Goal: Ask a question: Seek information or help from site administrators or community

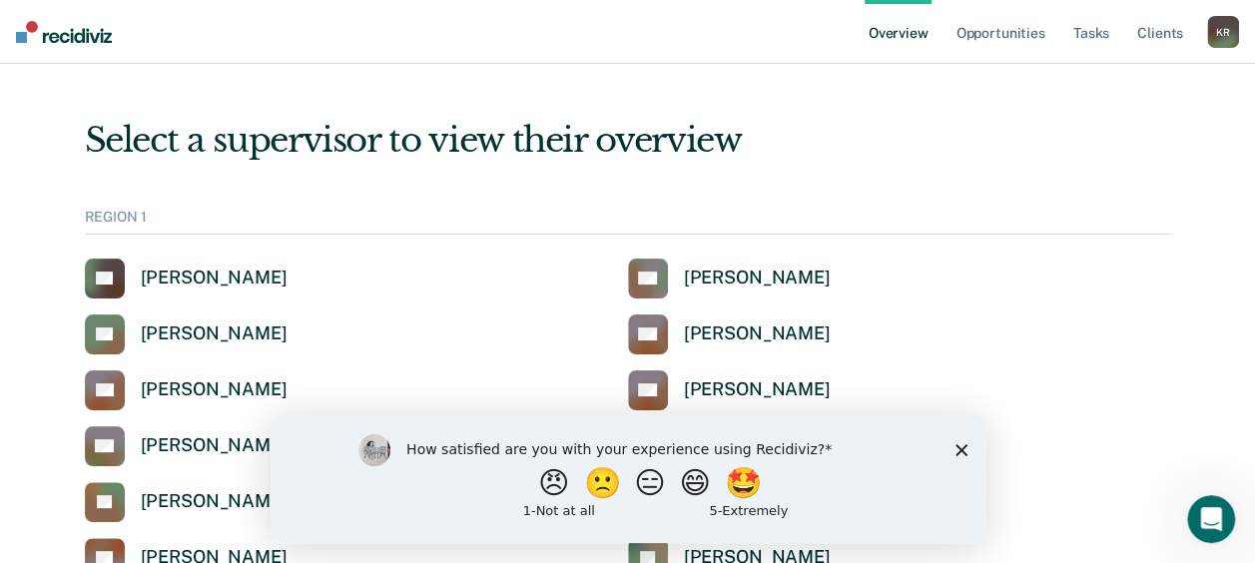
click at [954, 448] on icon "Close survey" at bounding box center [960, 449] width 12 height 12
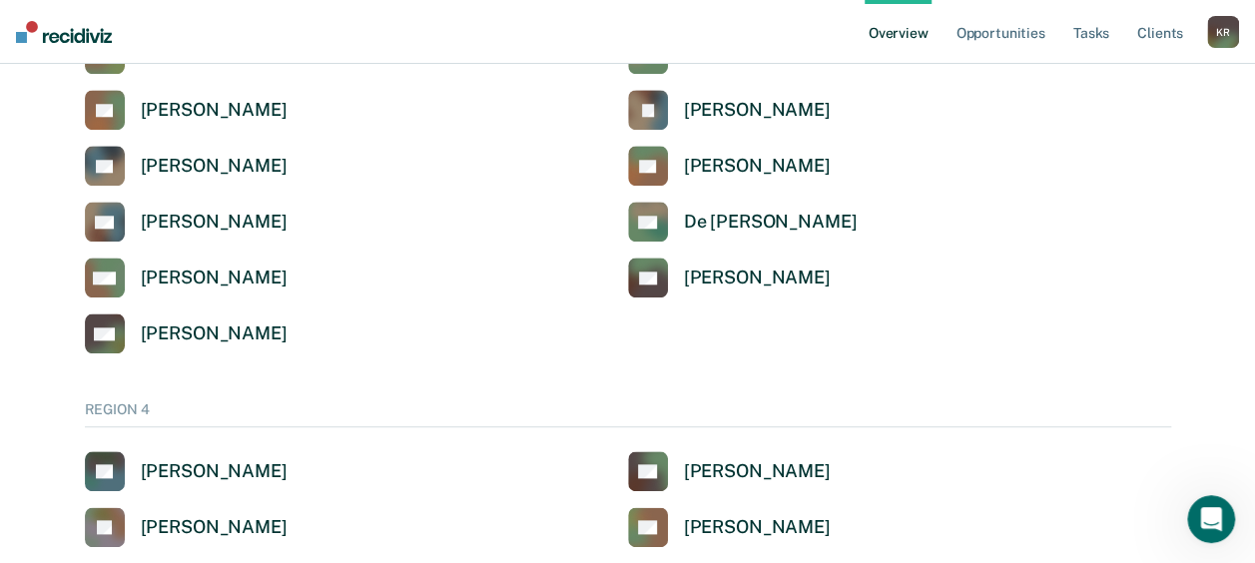
scroll to position [4792, 0]
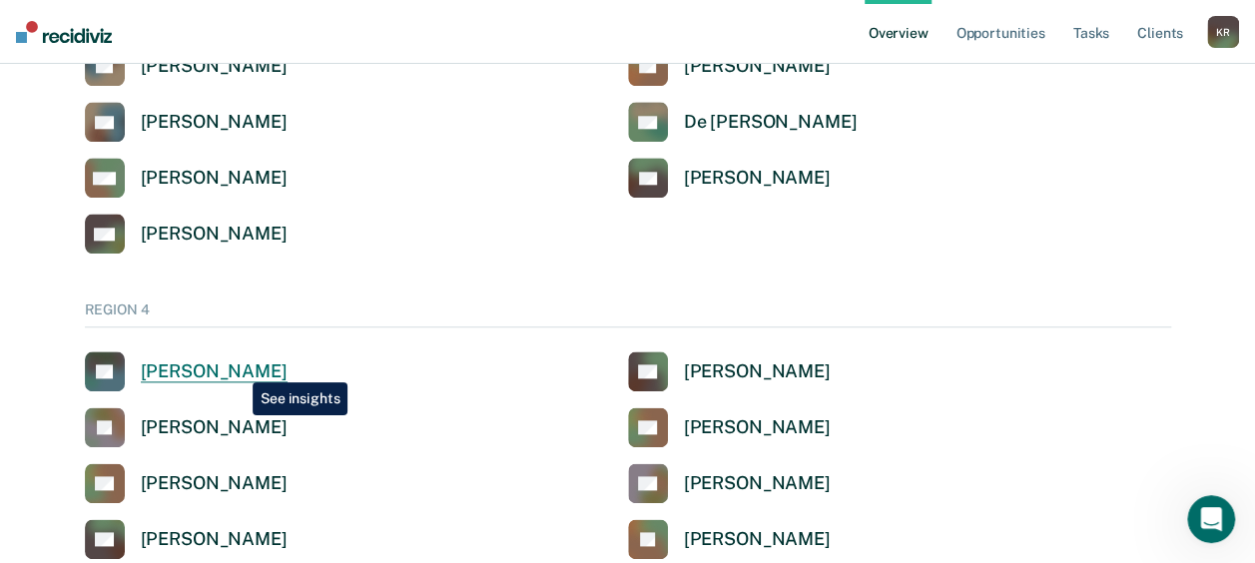
click at [238, 367] on div "[PERSON_NAME]" at bounding box center [214, 371] width 147 height 23
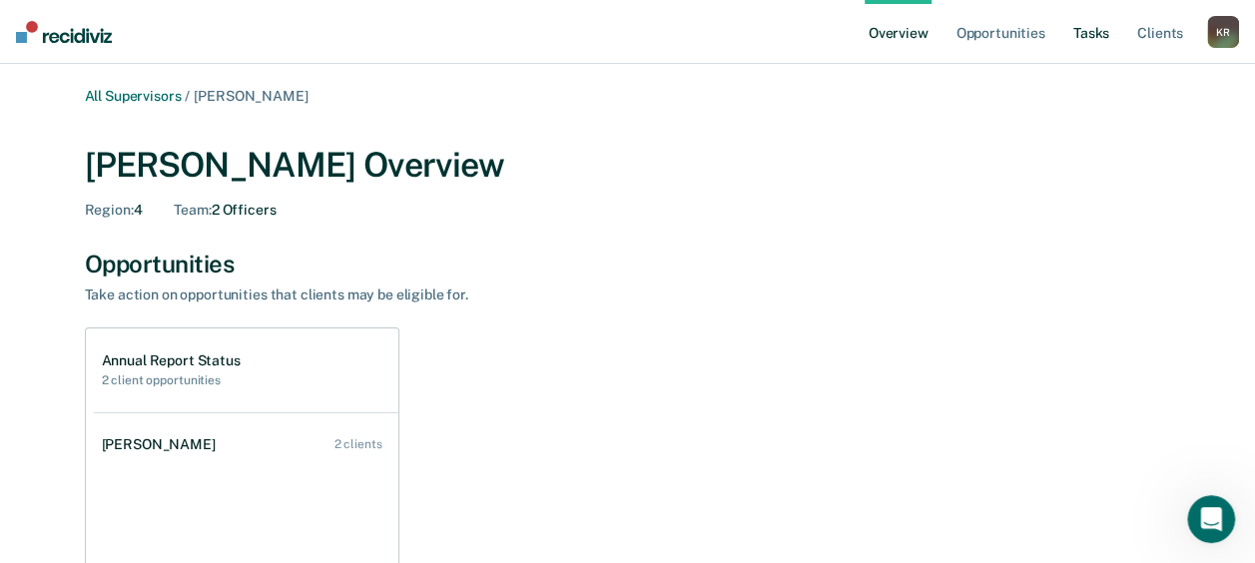
click at [1094, 28] on link "Tasks" at bounding box center [1091, 32] width 44 height 64
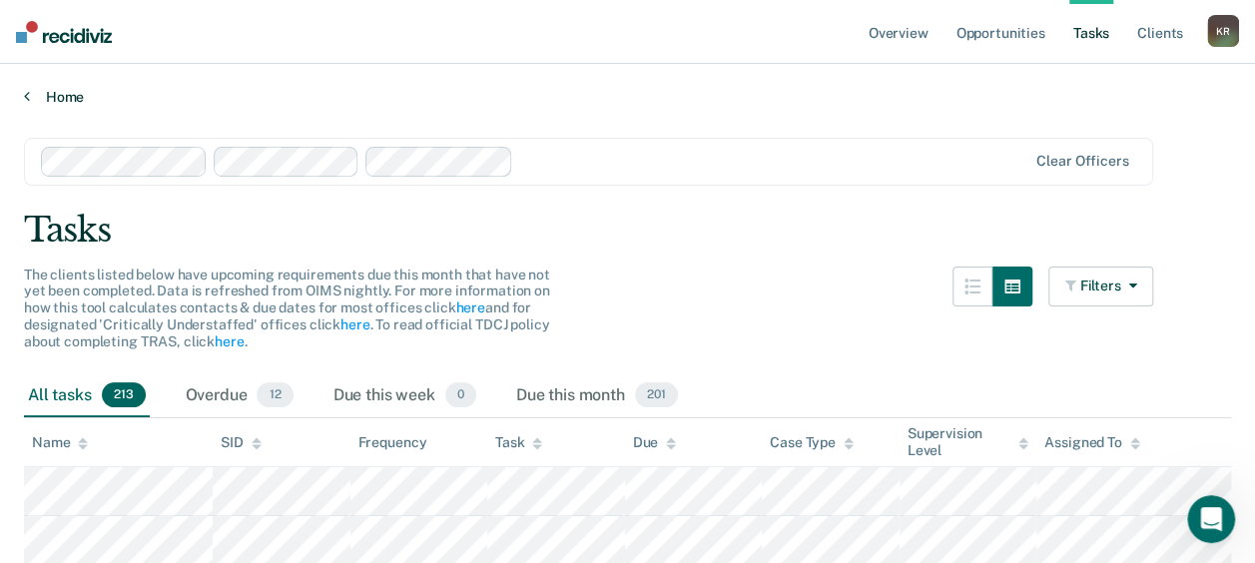
click at [86, 103] on link "Home" at bounding box center [627, 97] width 1207 height 18
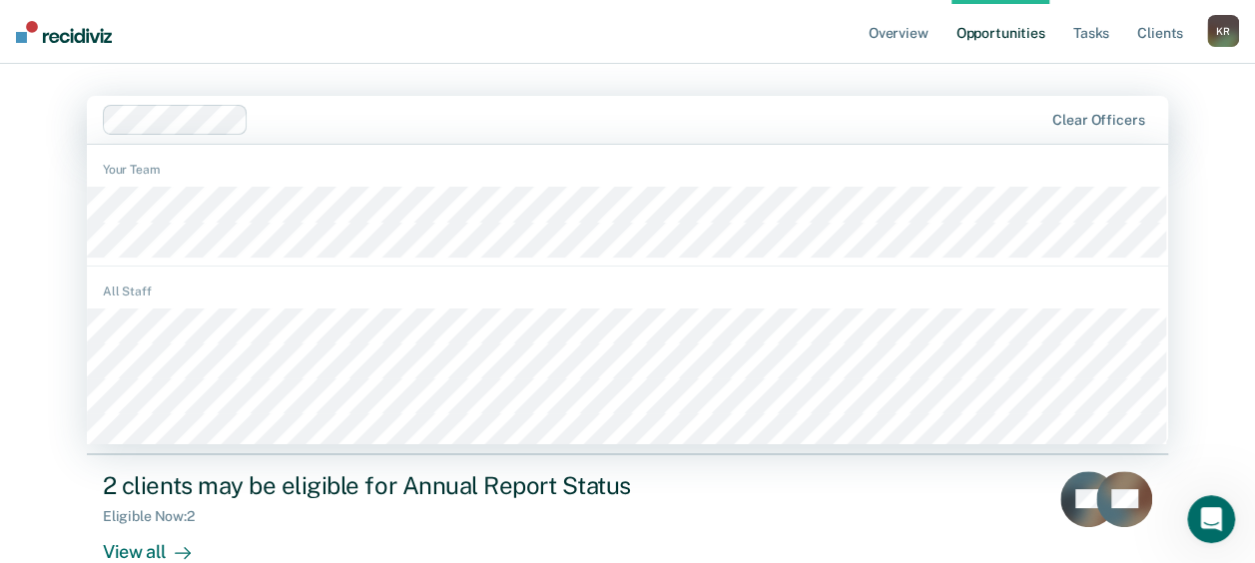
click at [0, 419] on html "Looks like you’re using Internet Explorer 11. For faster loading and a better e…" at bounding box center [627, 281] width 1255 height 563
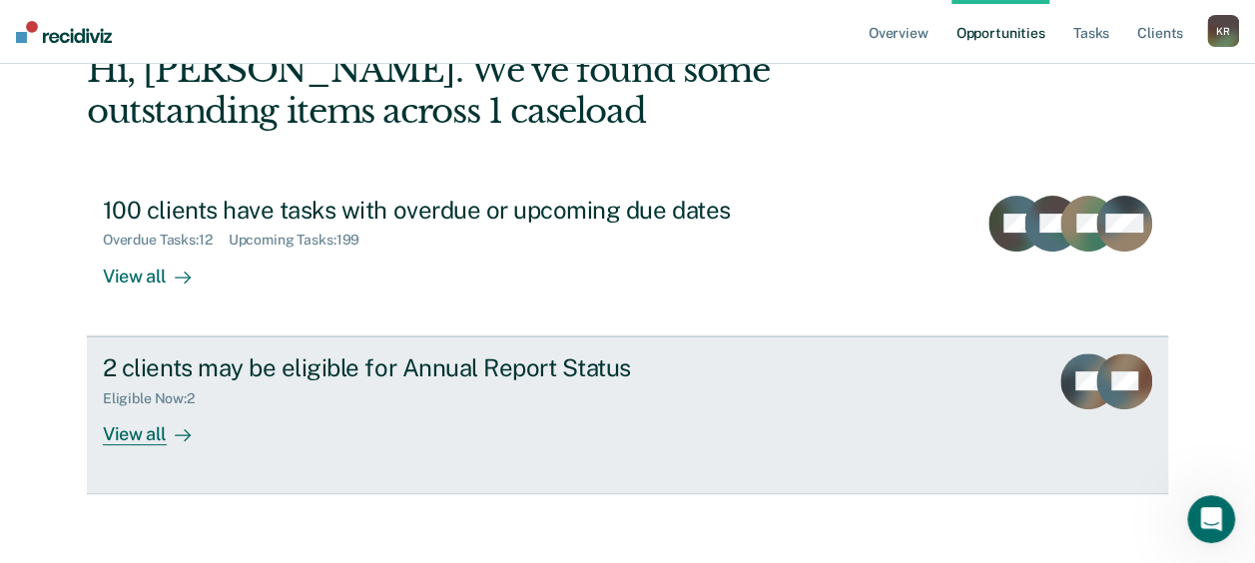
scroll to position [128, 0]
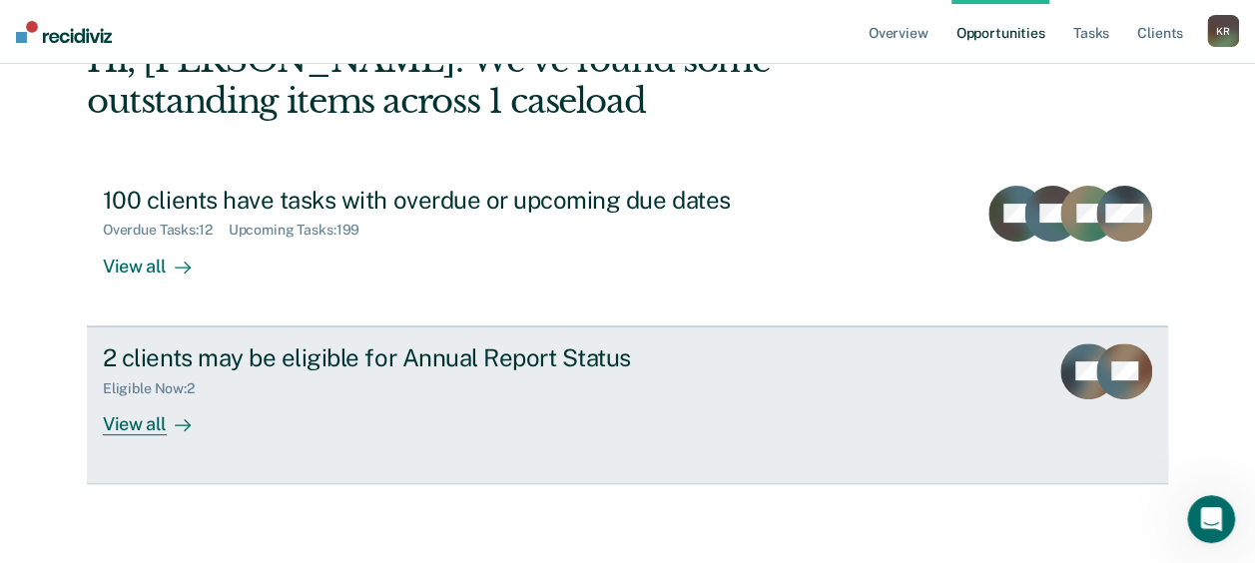
click at [136, 418] on div "View all" at bounding box center [159, 415] width 112 height 39
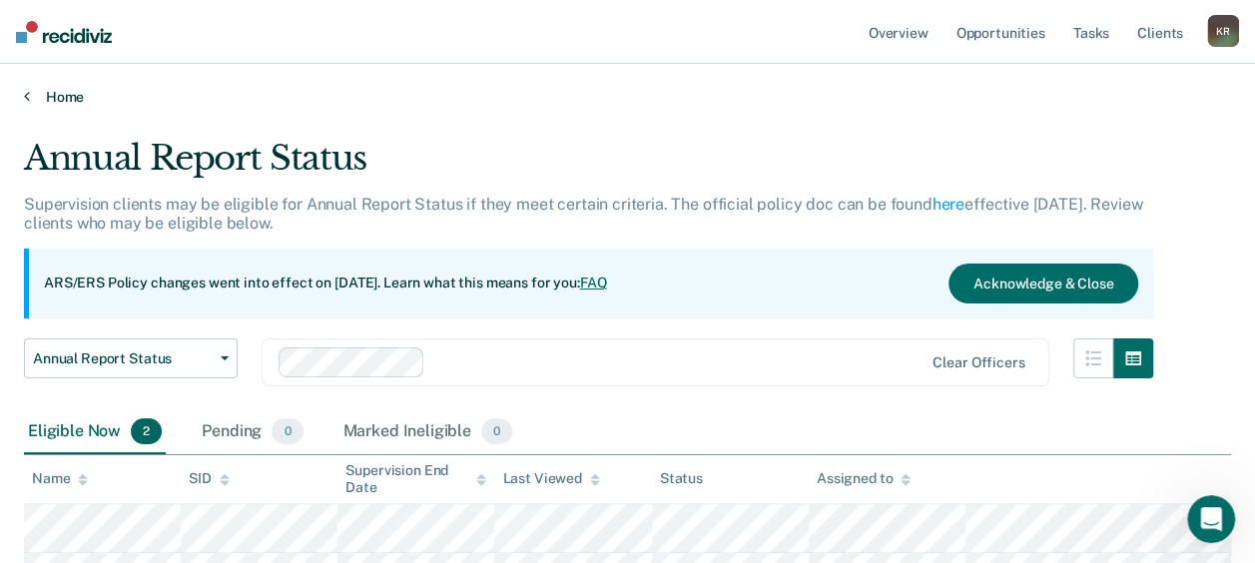
click at [76, 92] on link "Home" at bounding box center [627, 97] width 1207 height 18
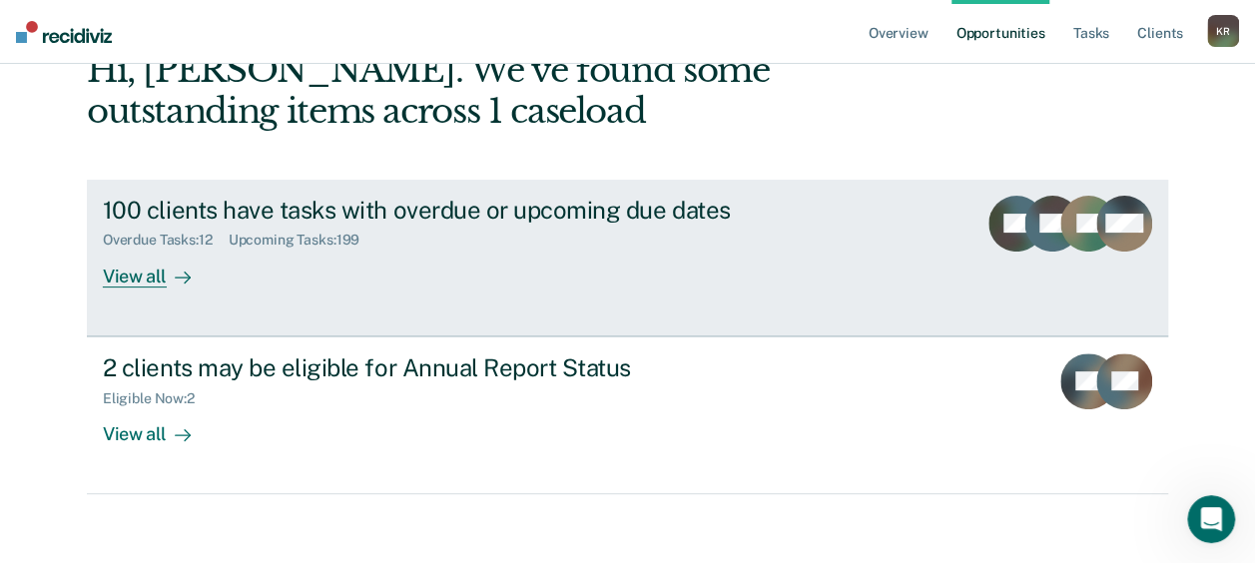
scroll to position [128, 0]
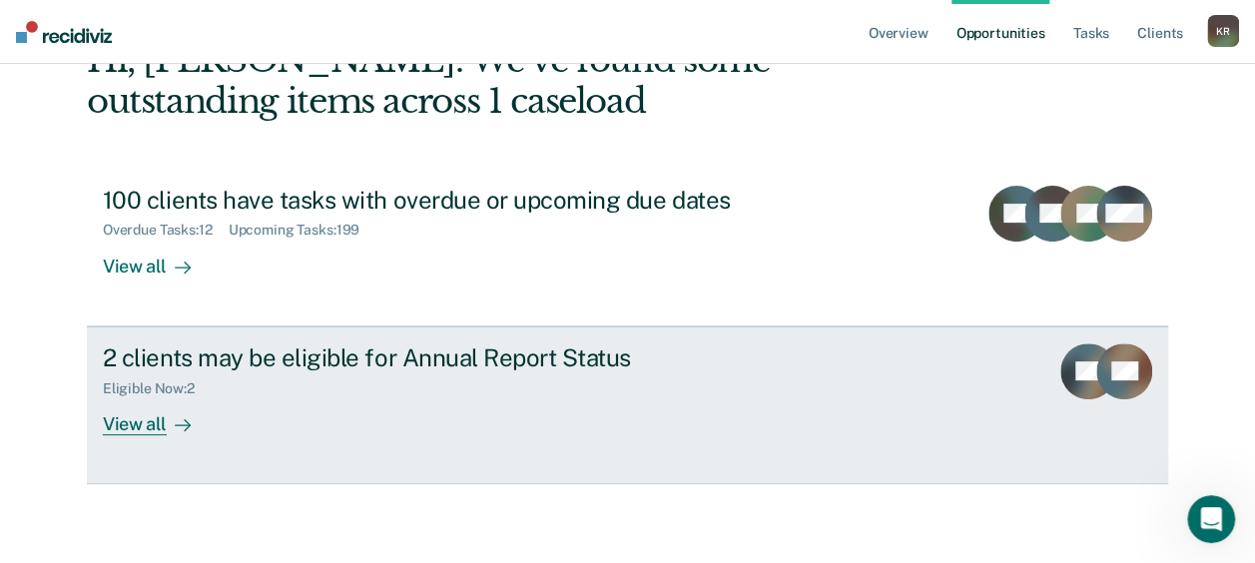
click at [148, 419] on div "View all" at bounding box center [159, 415] width 112 height 39
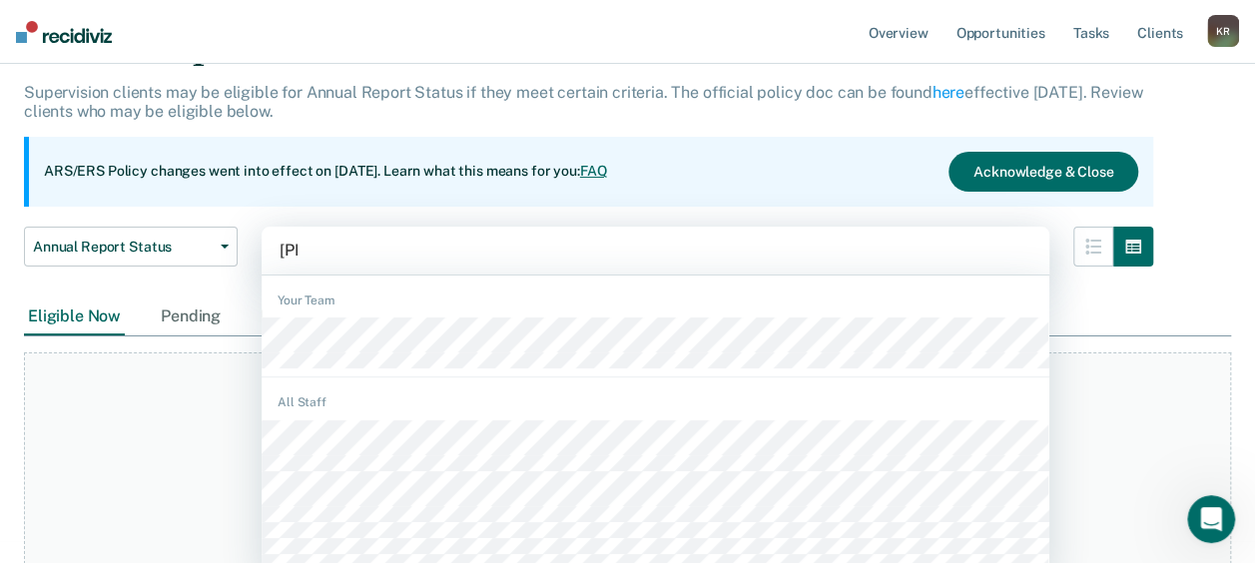
scroll to position [123, 0]
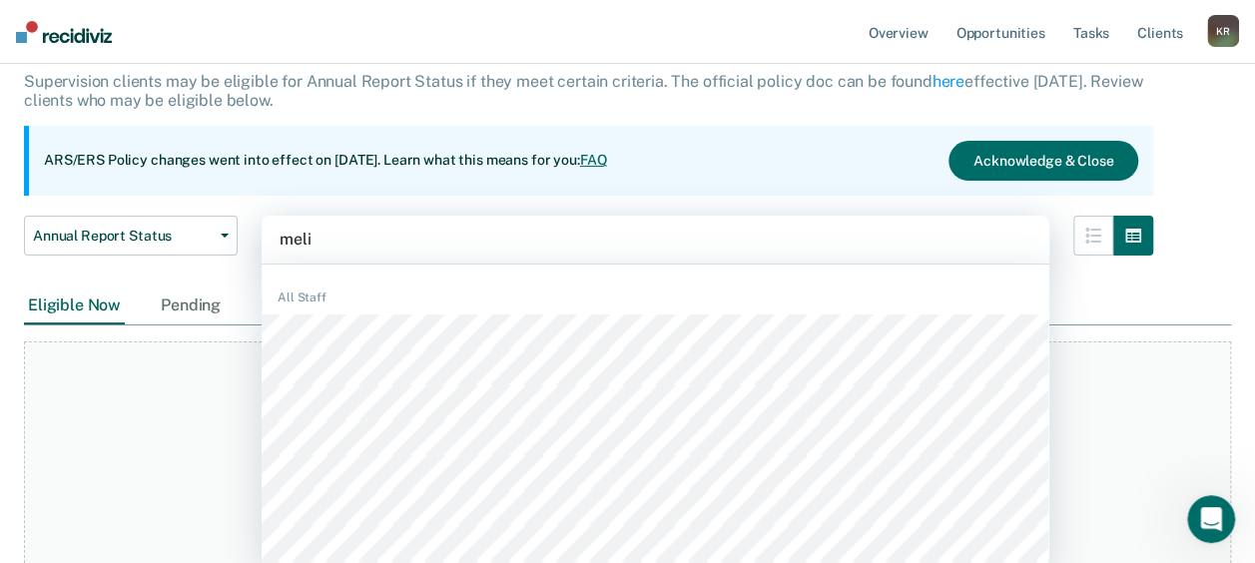
type input "[PERSON_NAME]"
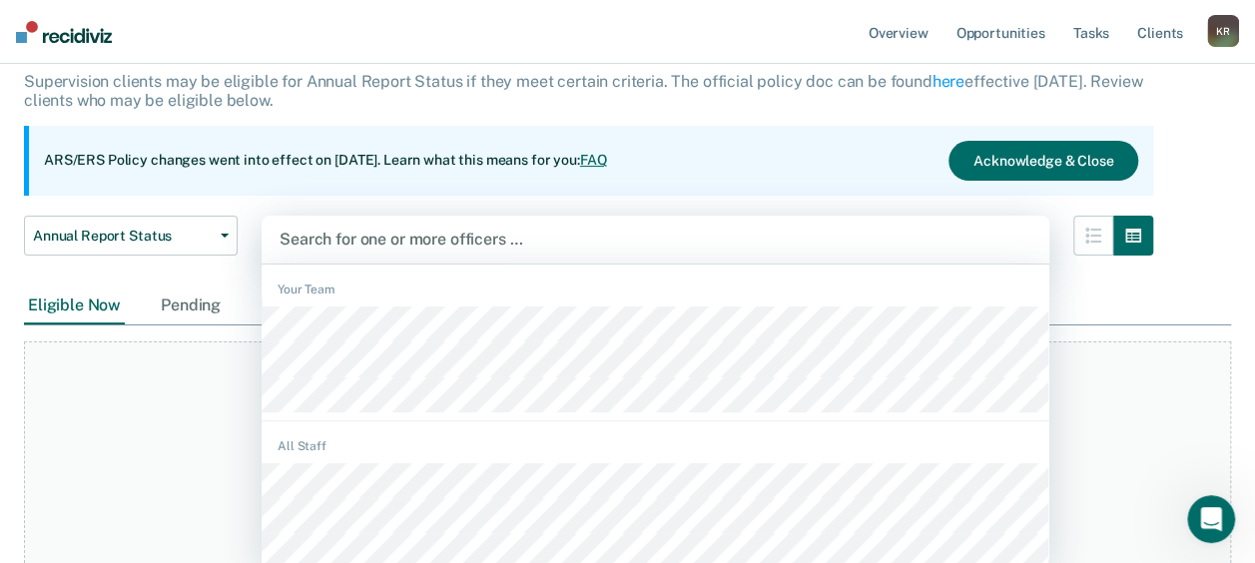
click at [431, 241] on div at bounding box center [656, 239] width 752 height 23
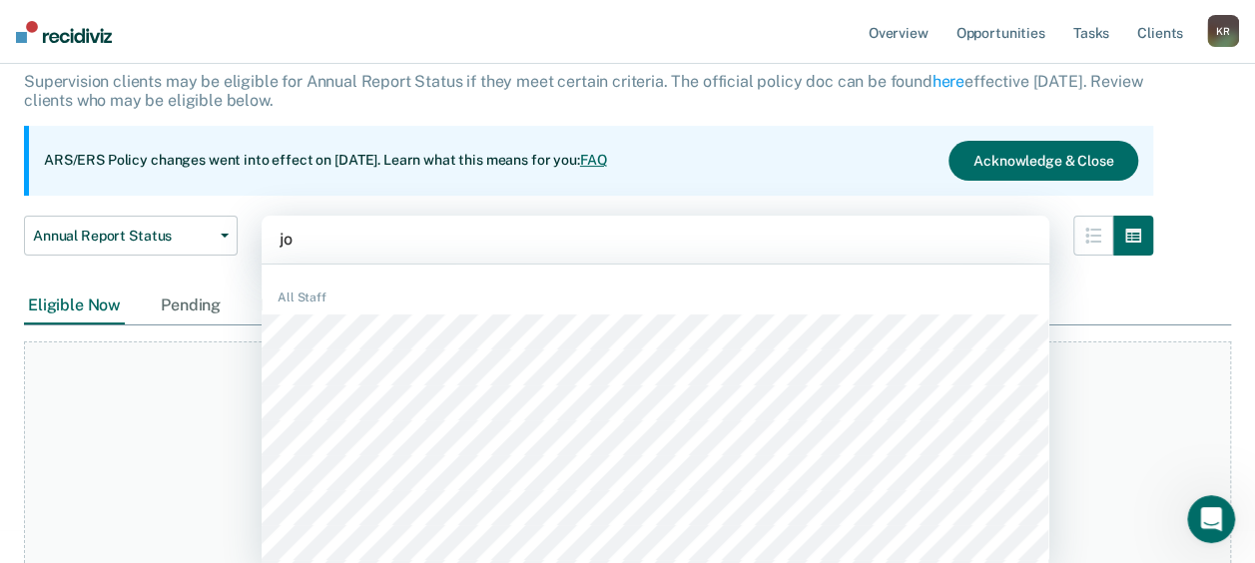
type input "j"
type input "r"
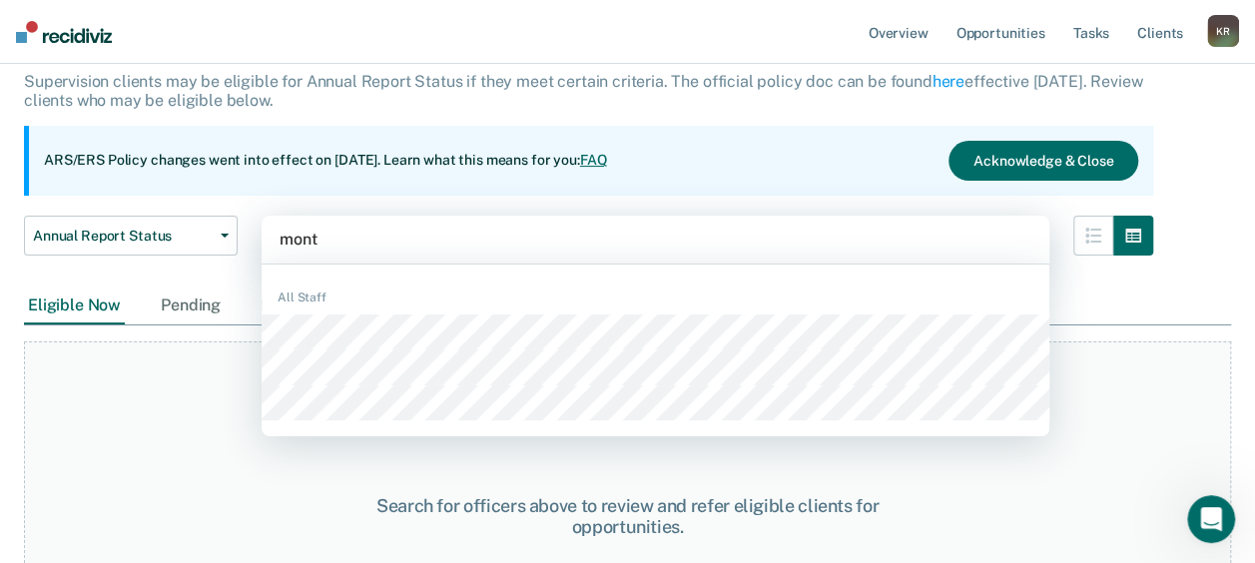
type input "monto"
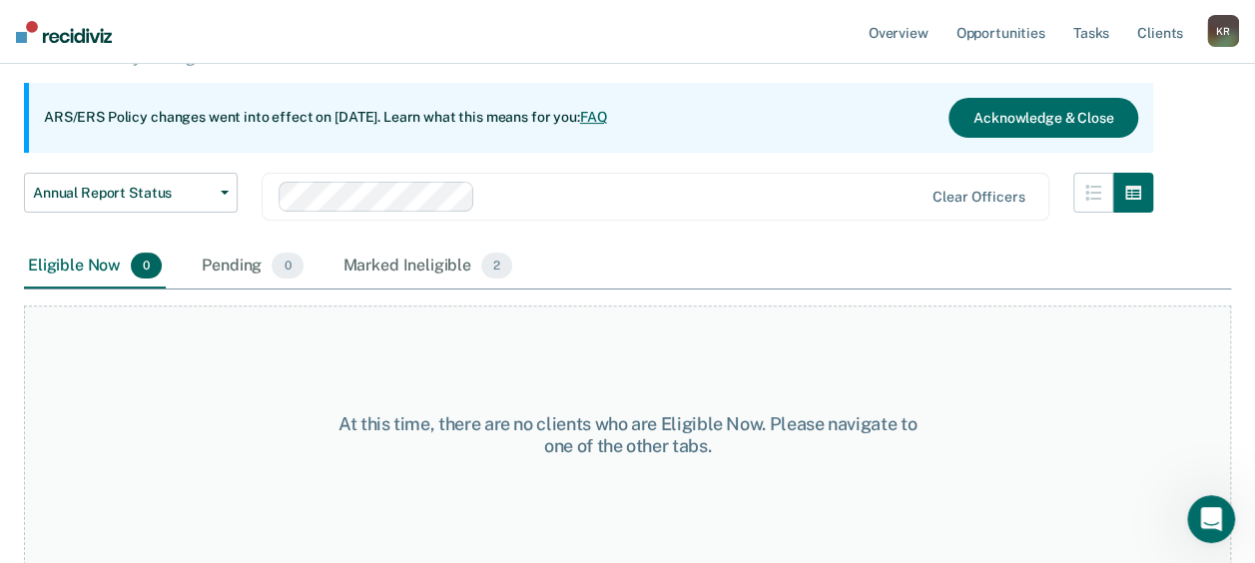
scroll to position [160, 0]
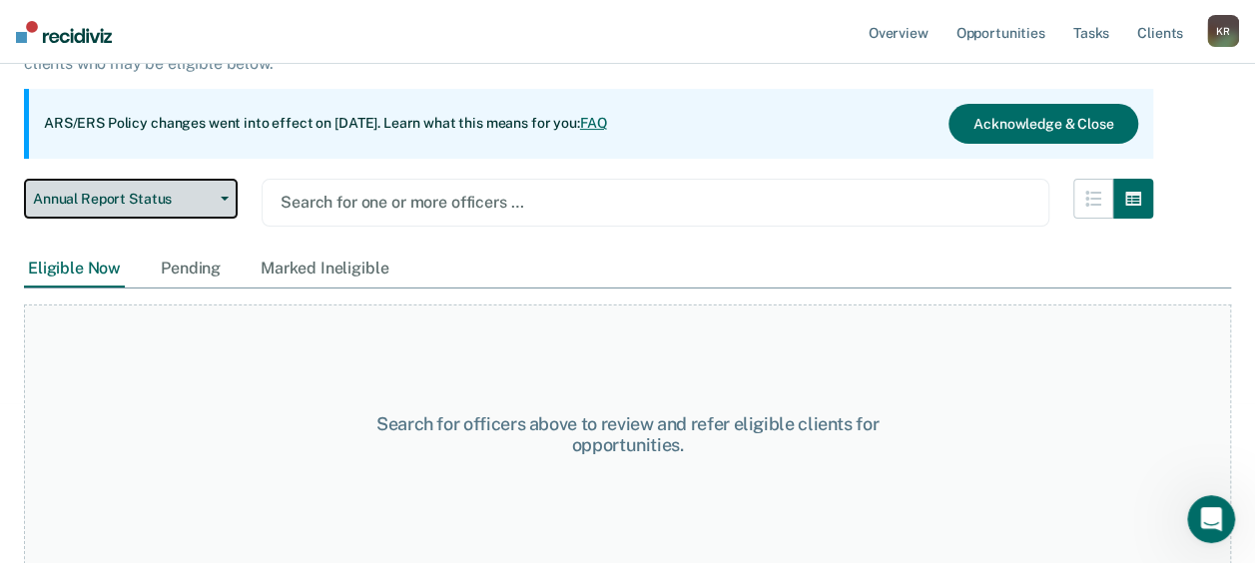
click at [228, 205] on button "Annual Report Status" at bounding box center [131, 199] width 214 height 40
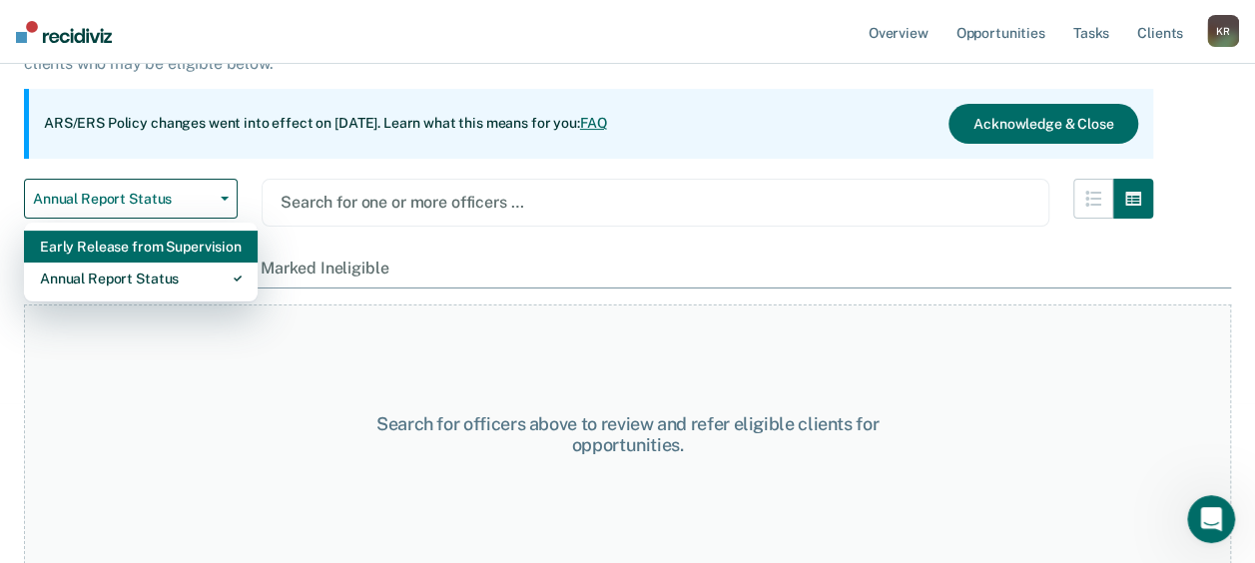
click at [203, 248] on div "Early Release from Supervision" at bounding box center [141, 247] width 202 height 32
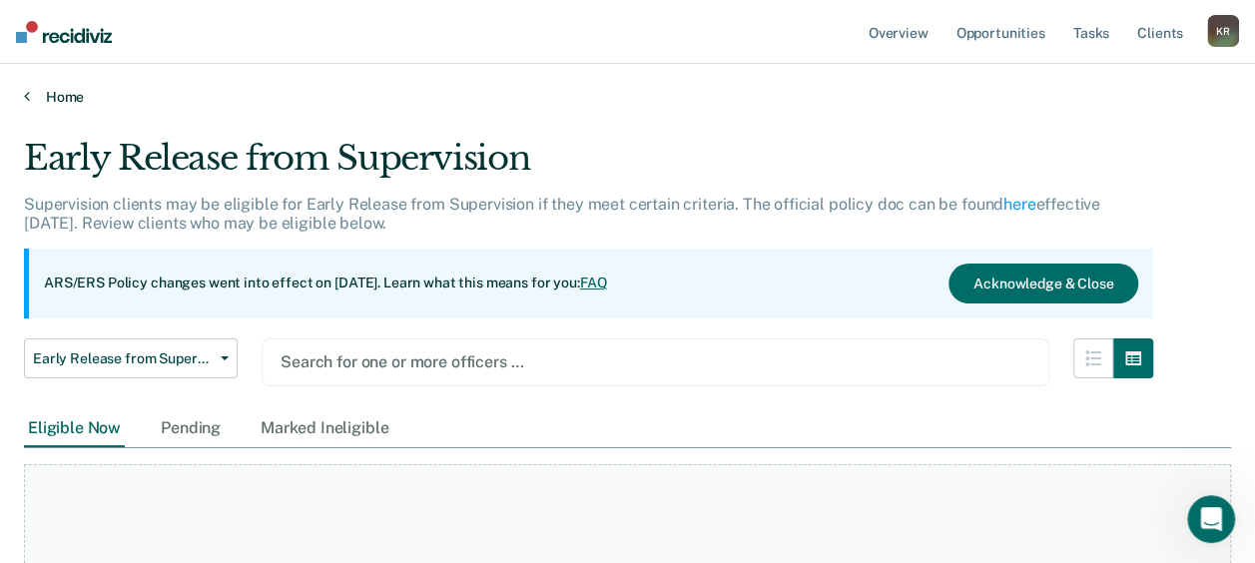
click at [64, 100] on link "Home" at bounding box center [627, 97] width 1207 height 18
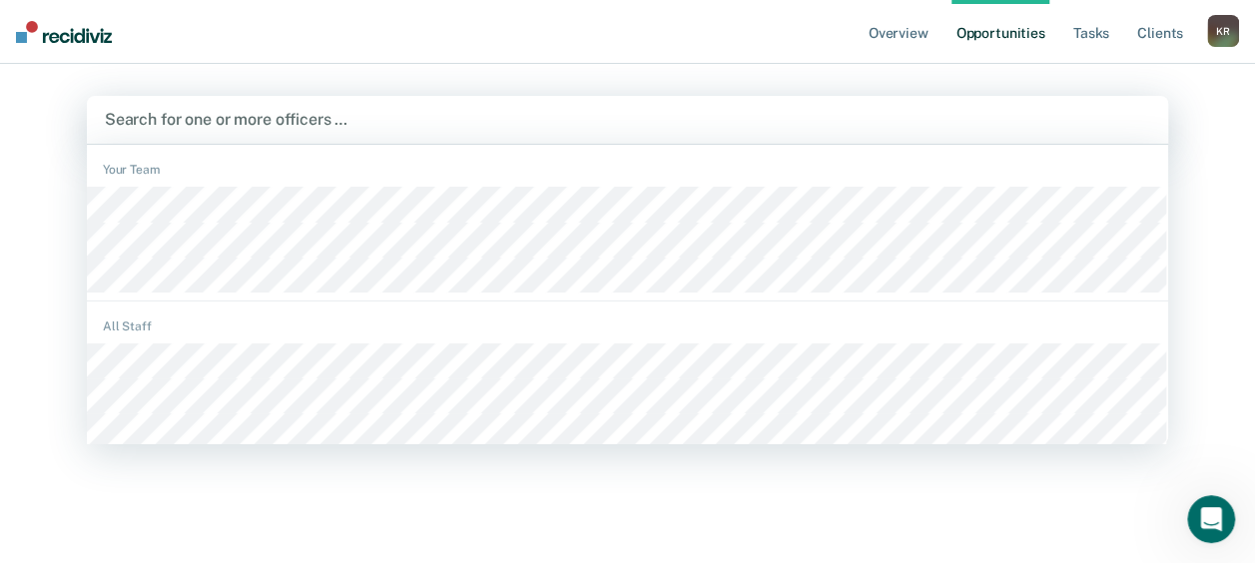
click at [198, 119] on div at bounding box center [627, 119] width 1045 height 23
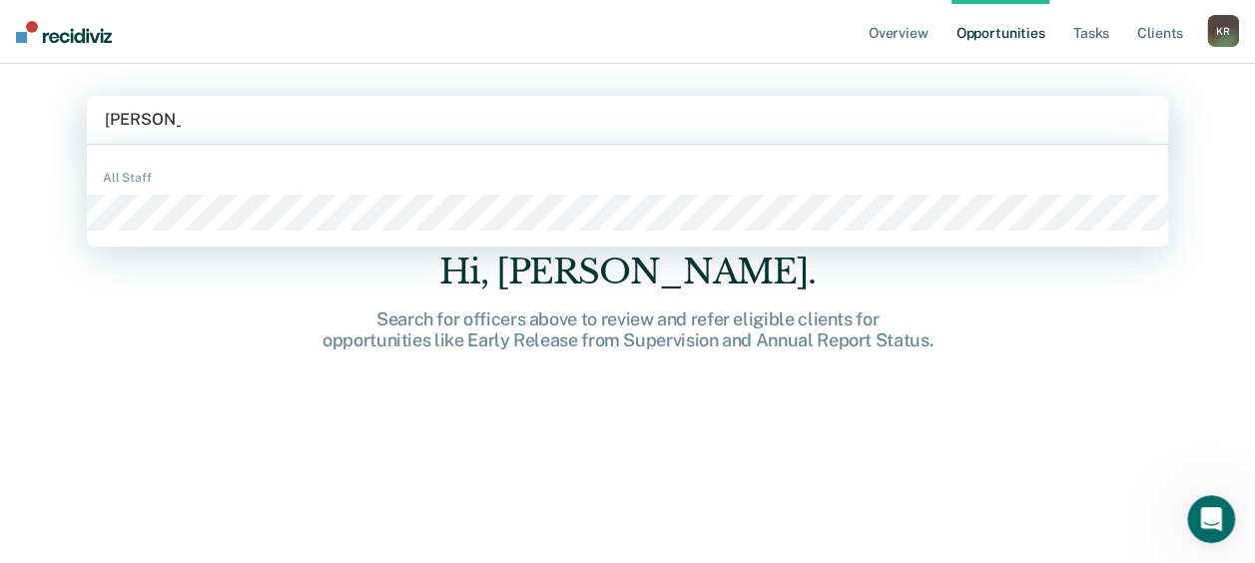
type input "[PERSON_NAME]"
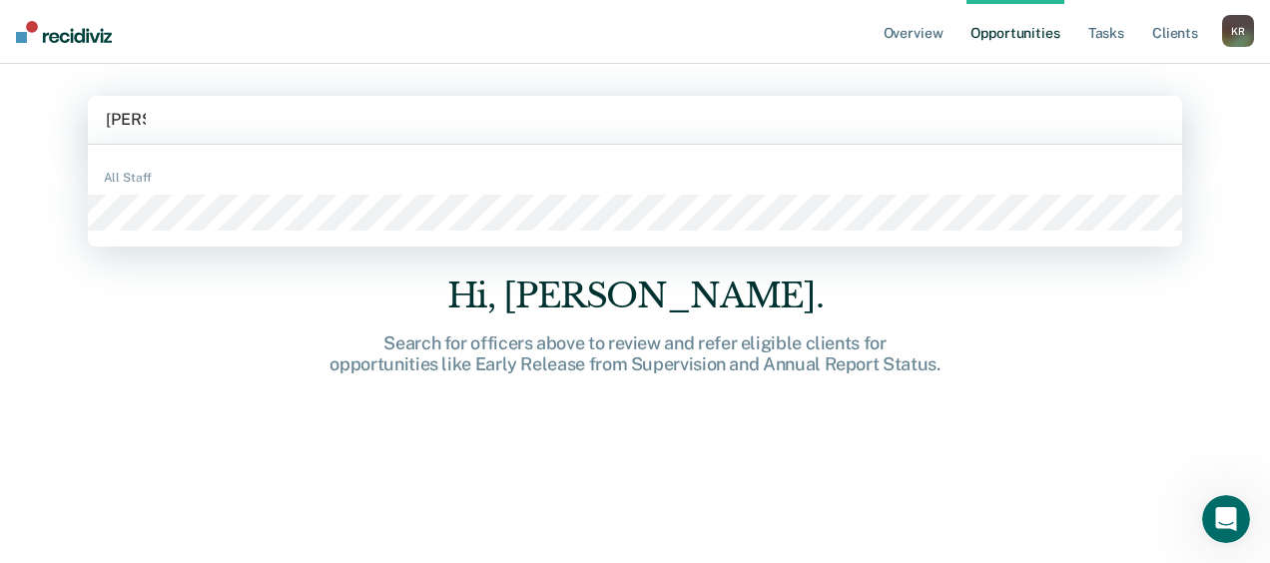
type input "[PERSON_NAME]"
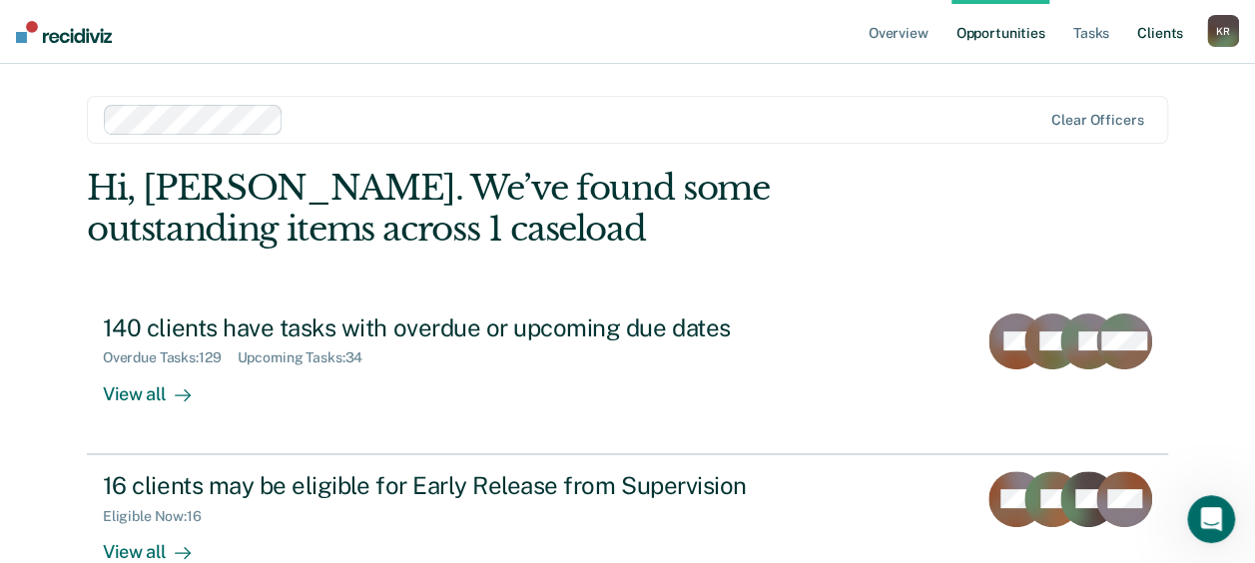
click at [1144, 42] on link "Client s" at bounding box center [1160, 32] width 54 height 64
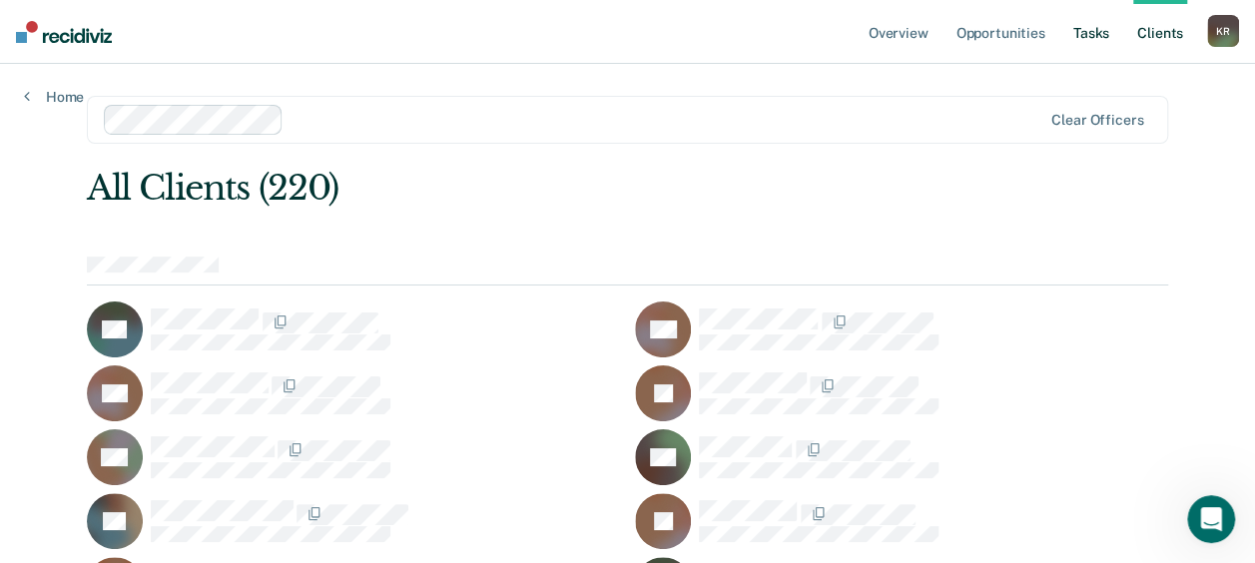
click at [1095, 33] on link "Tasks" at bounding box center [1091, 32] width 44 height 64
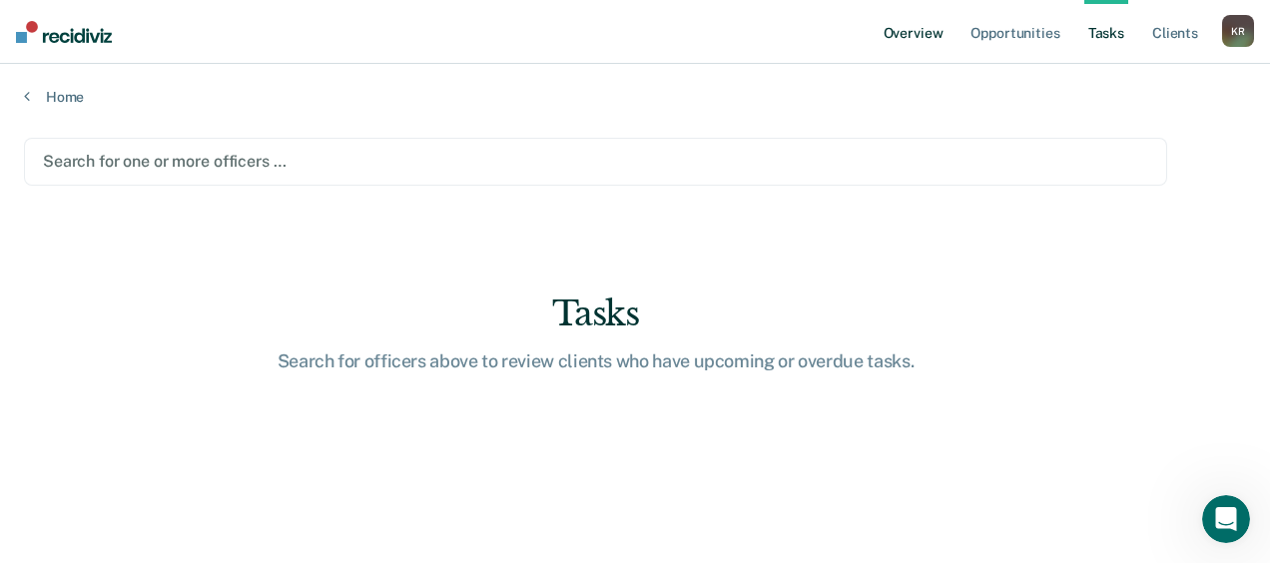
click at [934, 34] on link "Overview" at bounding box center [914, 32] width 68 height 64
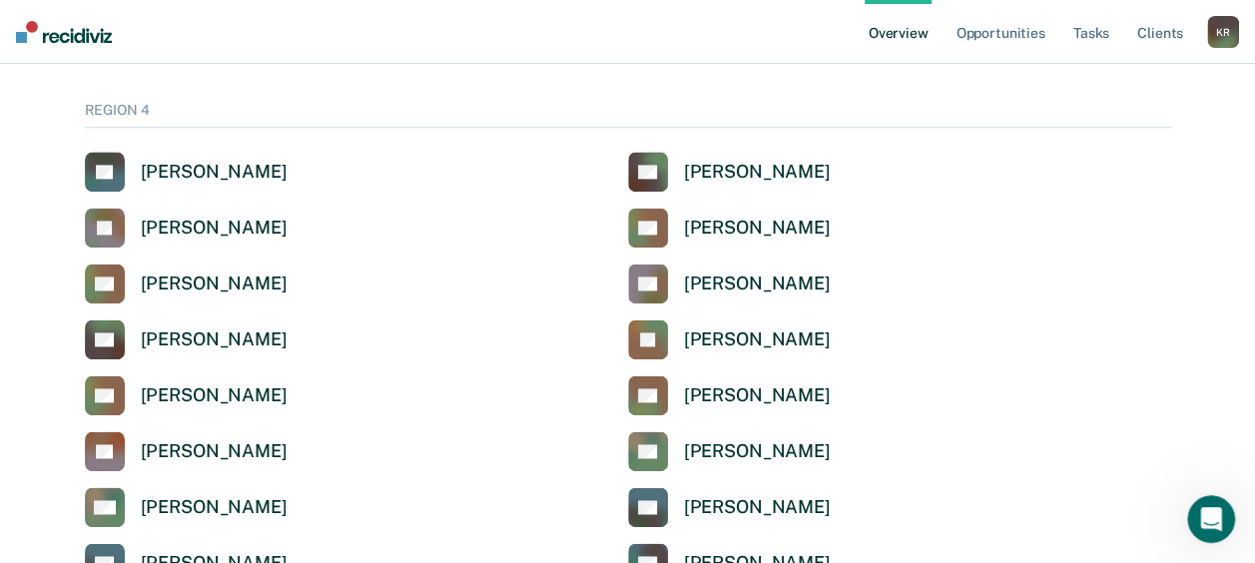
scroll to position [4892, 0]
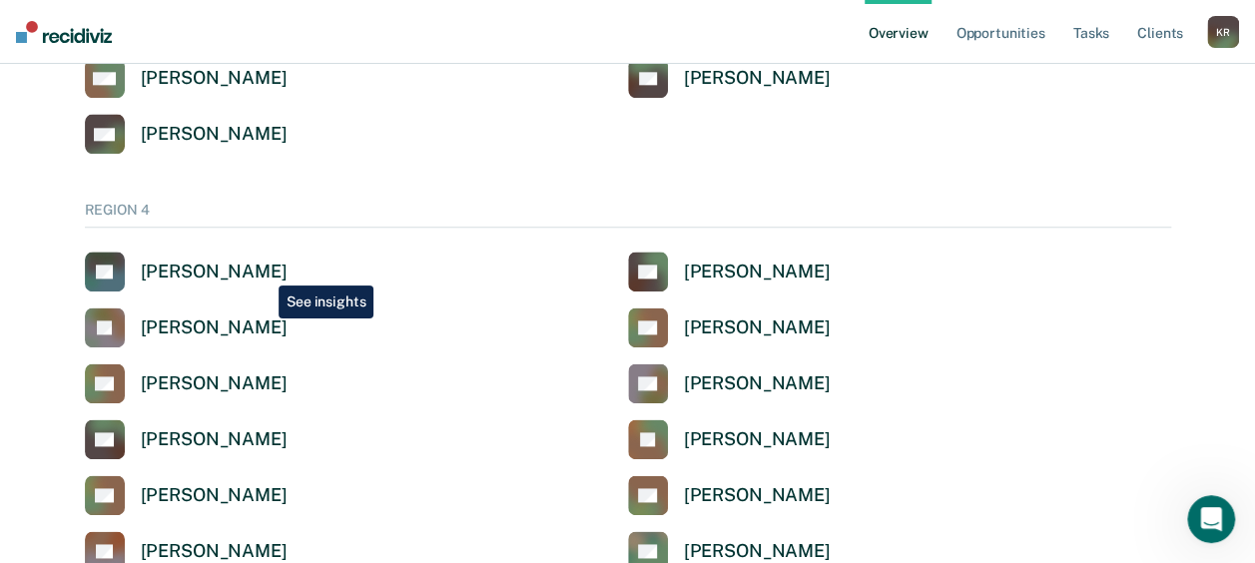
click at [263, 271] on div "[PERSON_NAME]" at bounding box center [214, 272] width 147 height 23
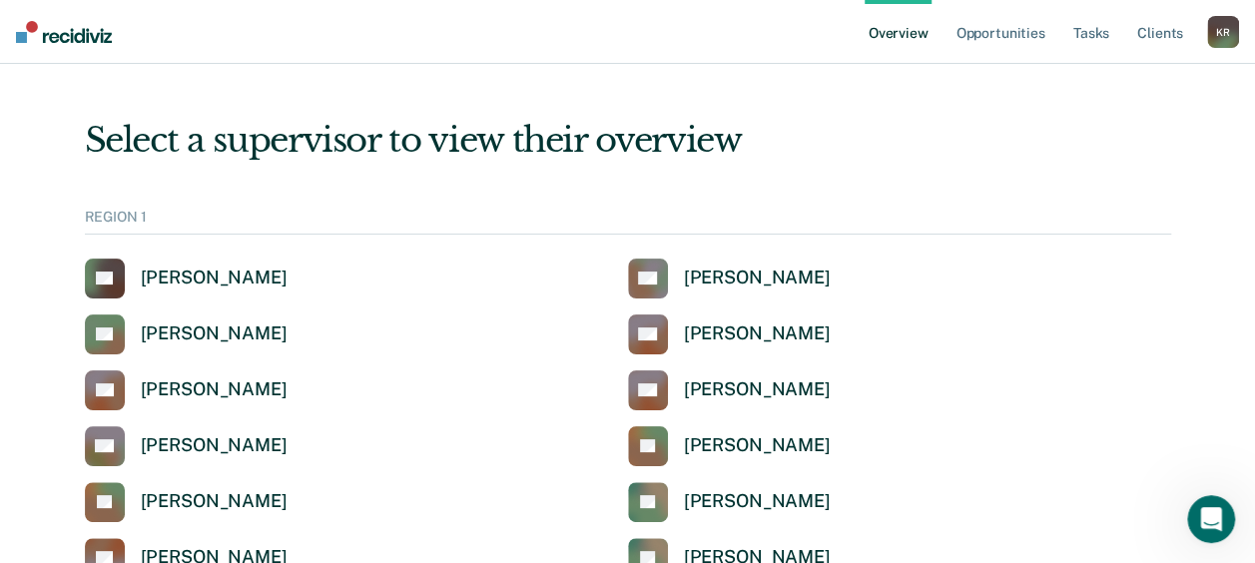
scroll to position [4892, 0]
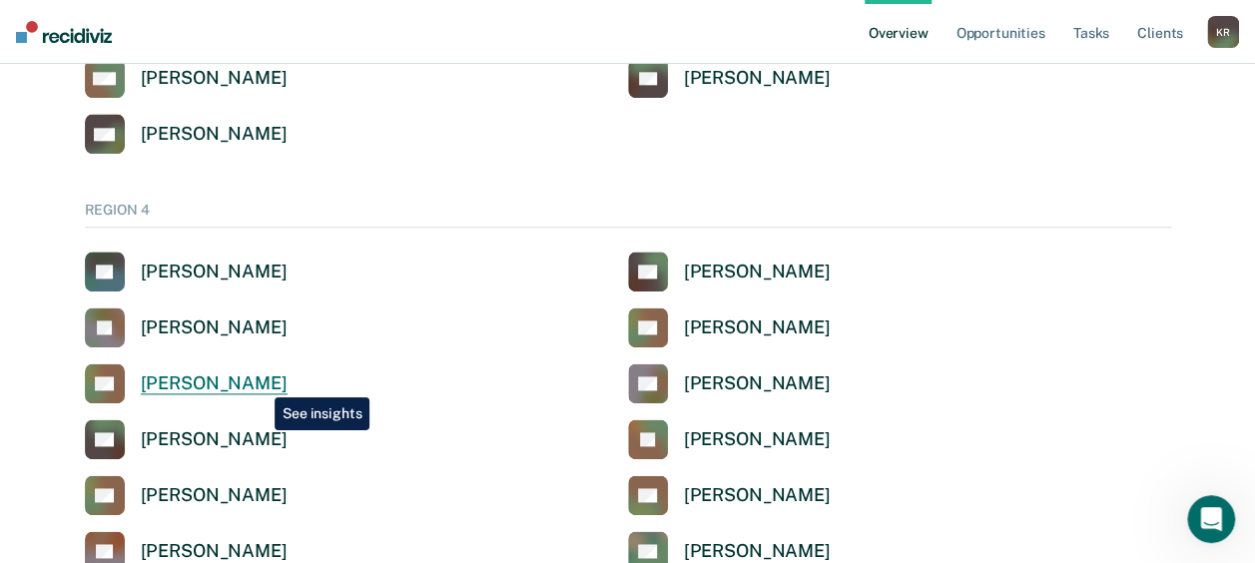
click at [260, 382] on div "[PERSON_NAME]" at bounding box center [214, 383] width 147 height 23
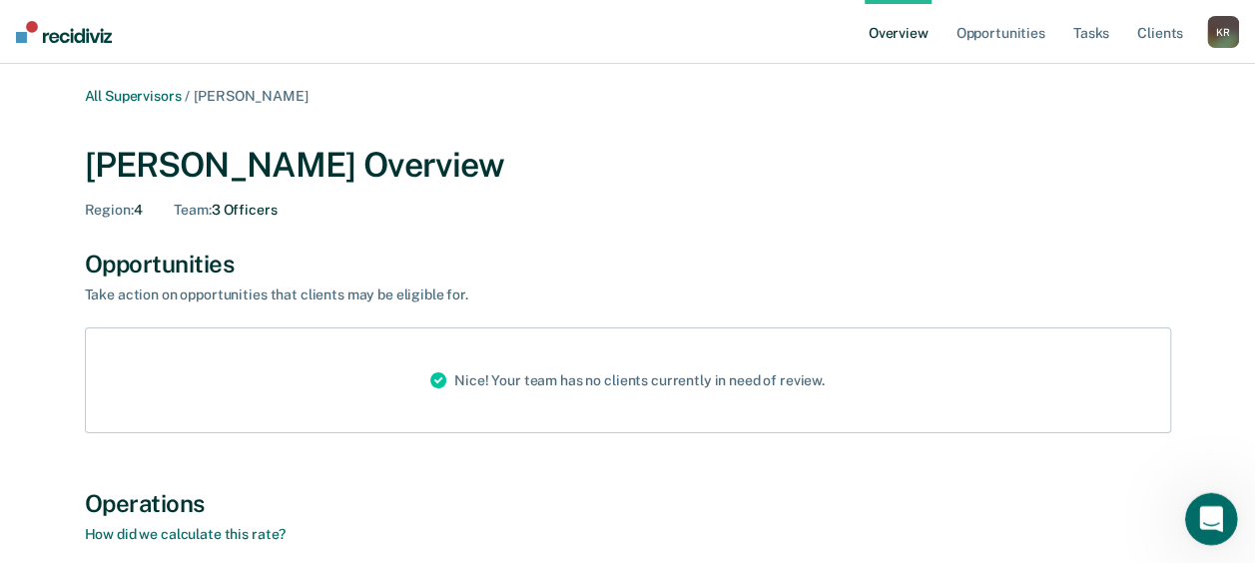
click at [1203, 496] on div "Open Intercom Messenger" at bounding box center [1208, 516] width 66 height 66
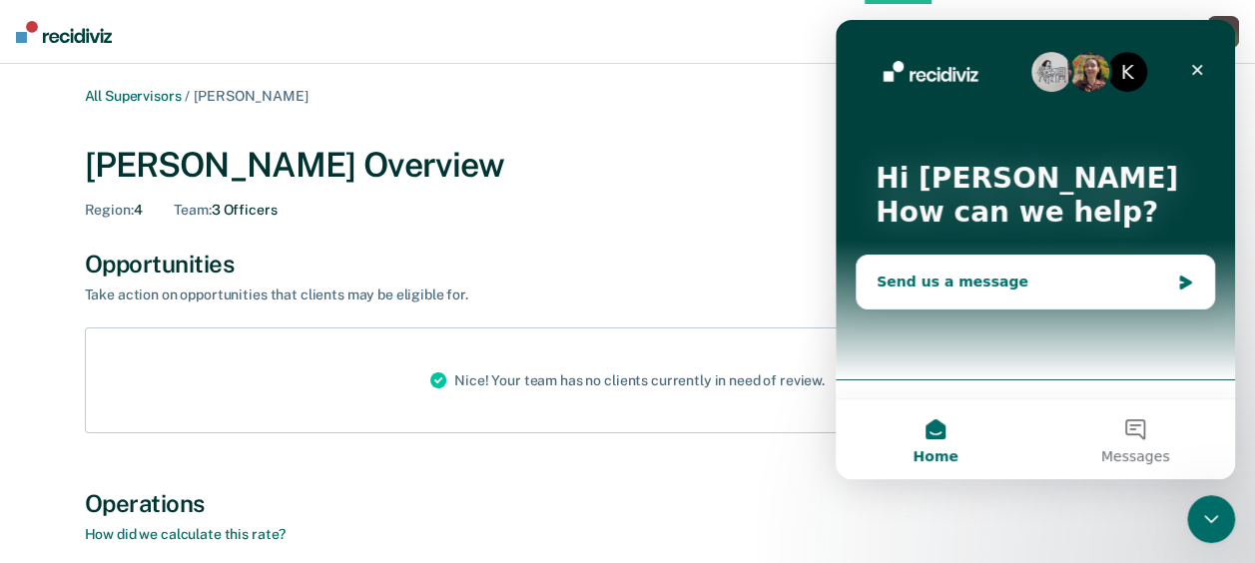
click at [978, 274] on div "Send us a message" at bounding box center [1023, 282] width 293 height 21
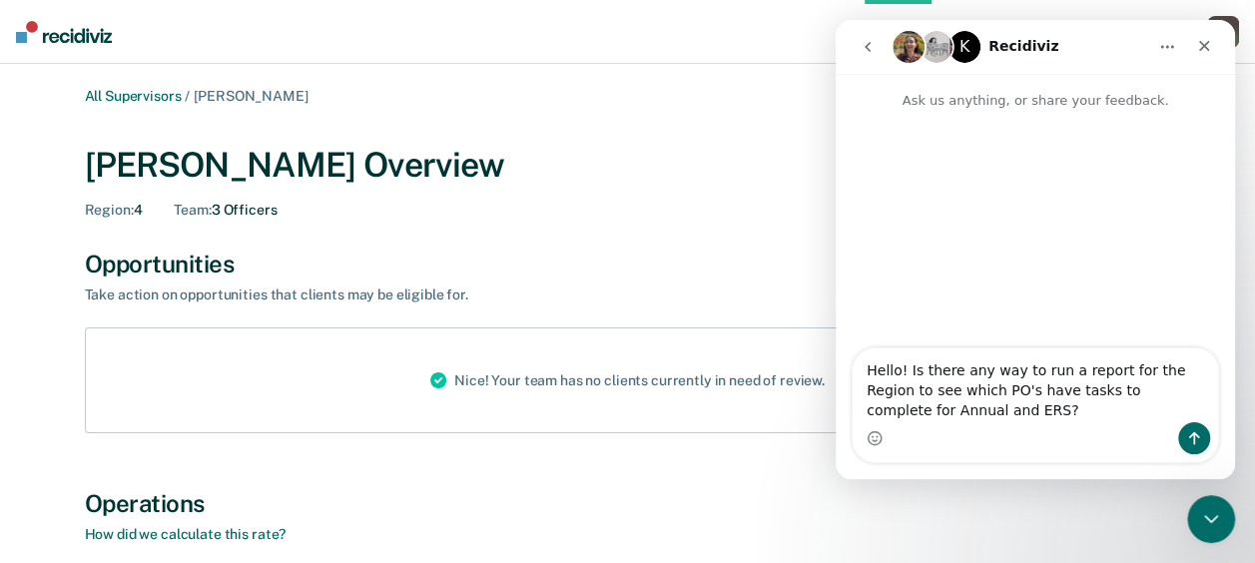
click at [907, 371] on textarea "Hello! Is there any way to run a report for the Region to see which PO's have t…" at bounding box center [1035, 385] width 365 height 74
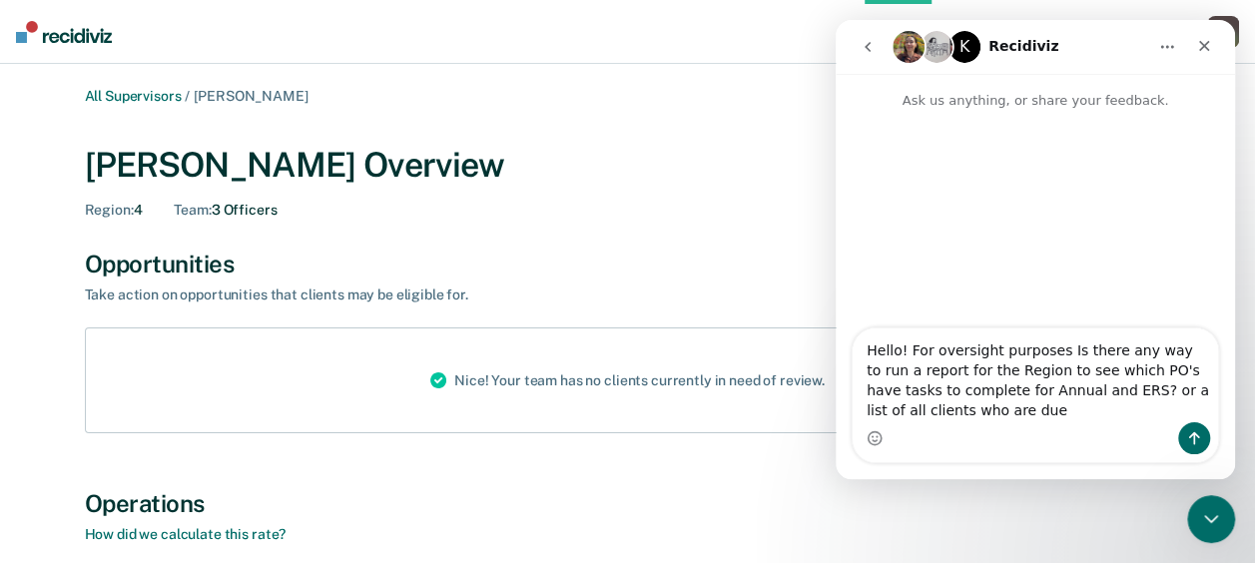
type textarea "Hello! For oversight purposes Is there any way to run a report for the Region t…"
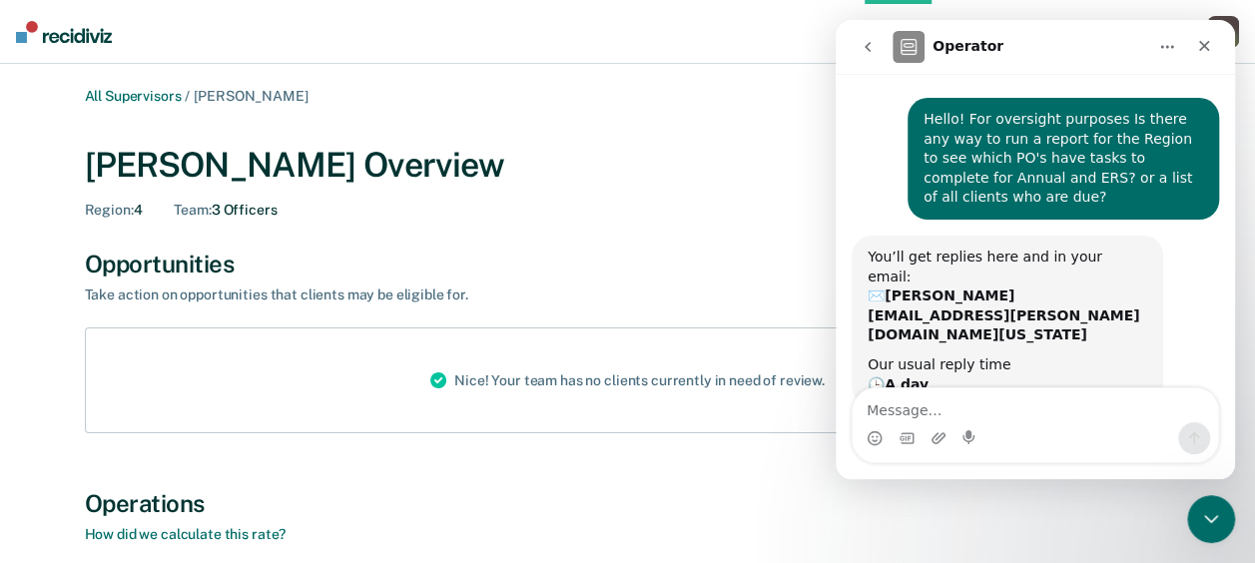
scroll to position [38, 0]
click at [1206, 48] on icon "Close" at bounding box center [1204, 46] width 11 height 11
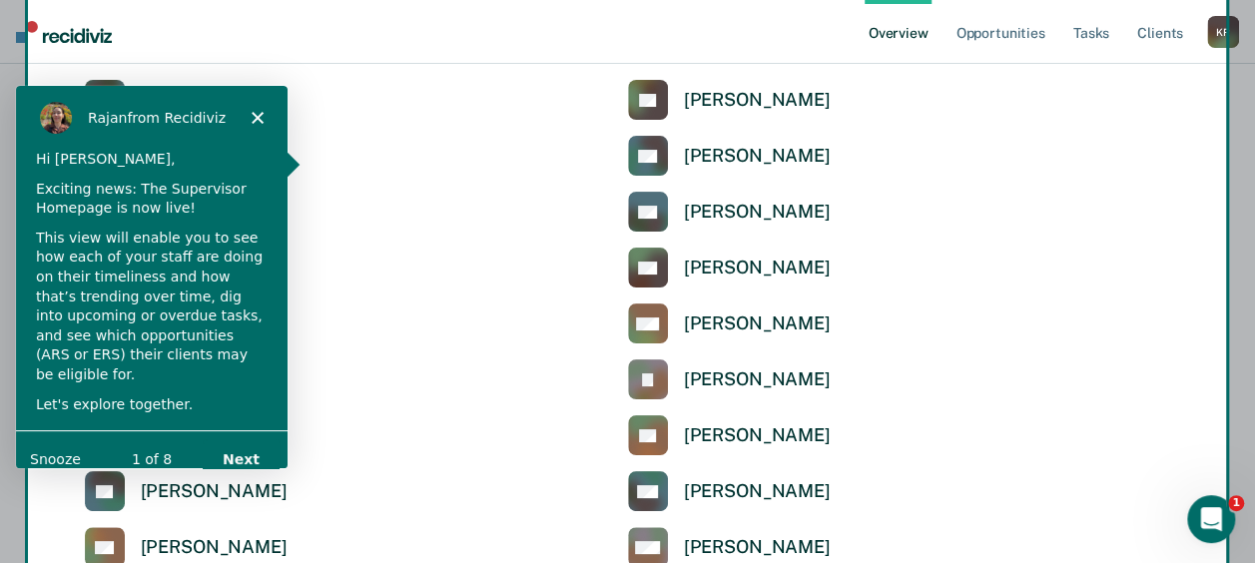
scroll to position [3836, 0]
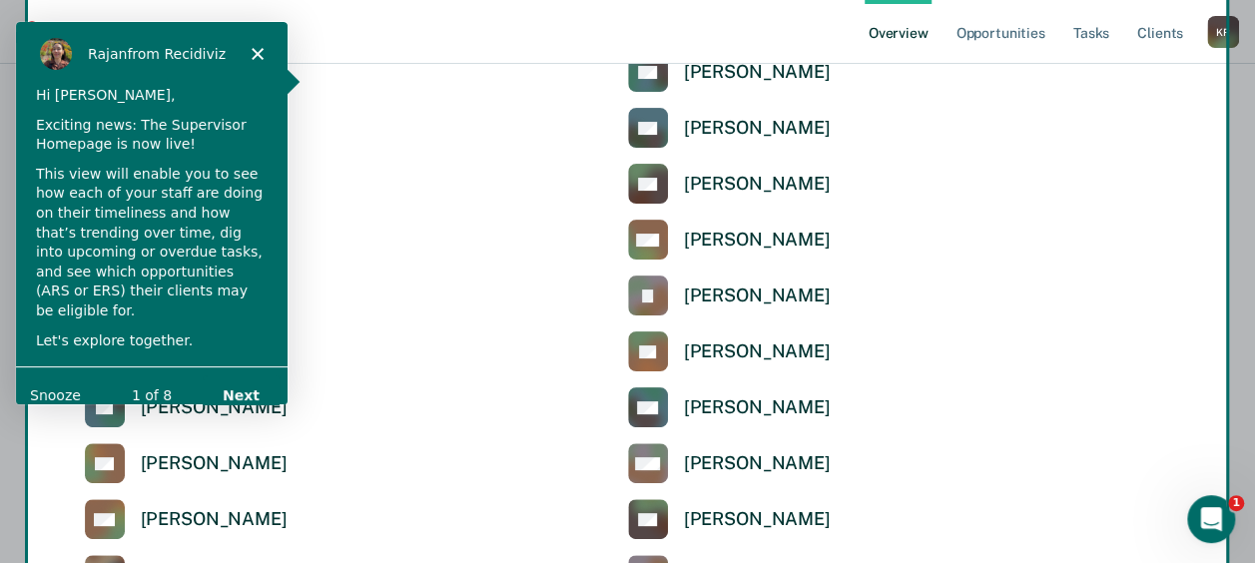
click at [246, 373] on button "Next" at bounding box center [240, 393] width 77 height 41
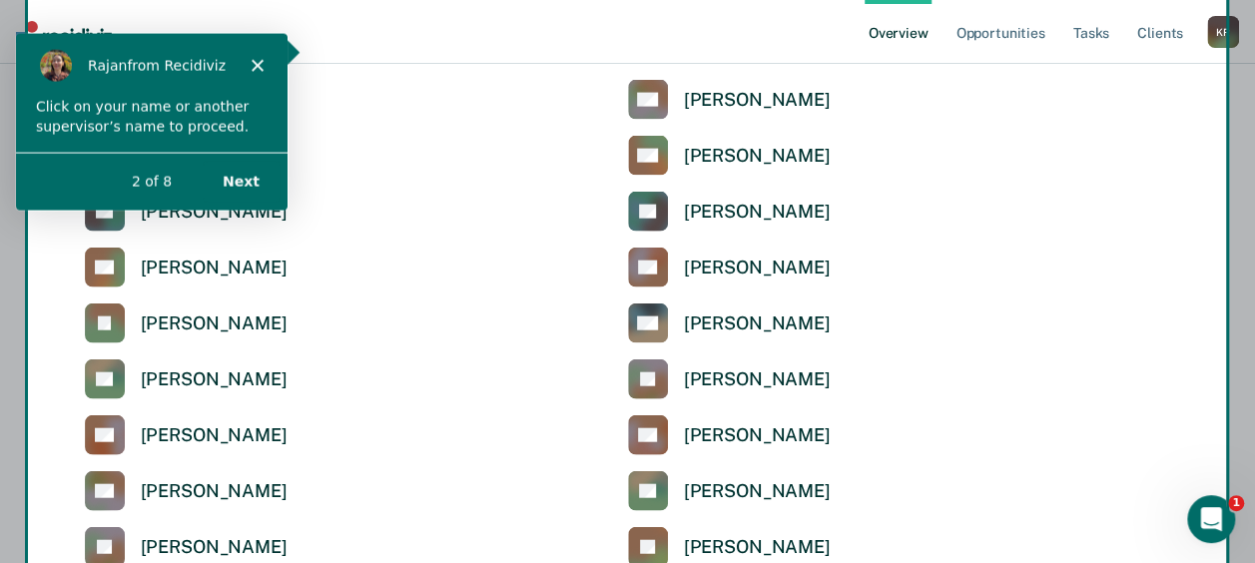
scroll to position [5932, 0]
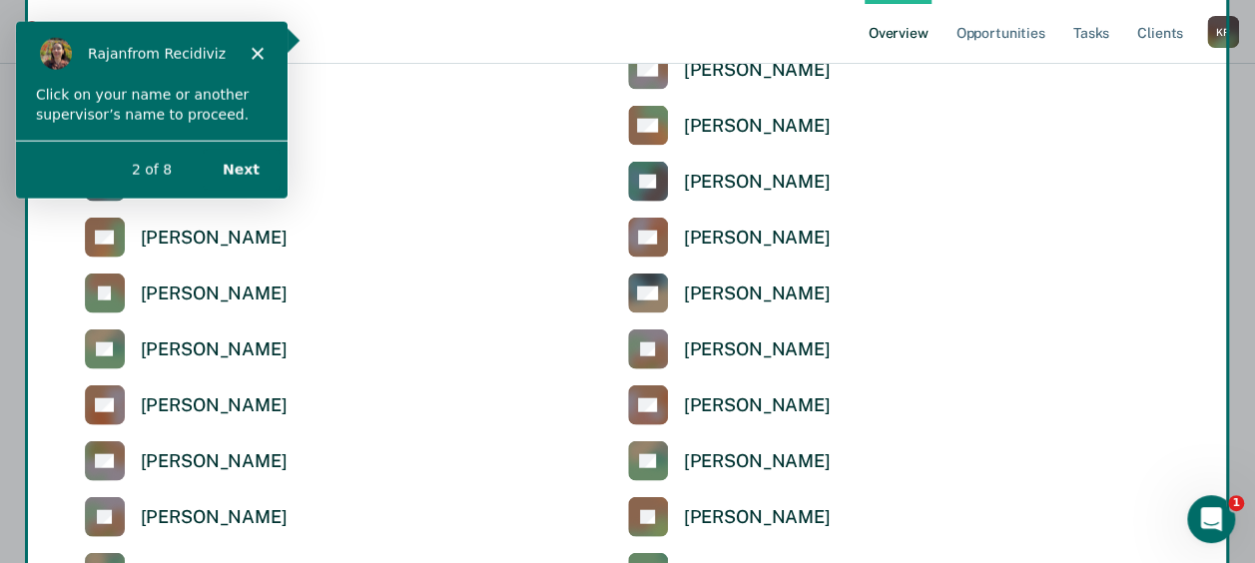
click at [723, 401] on div "Product tour overlay" at bounding box center [627, 281] width 1255 height 563
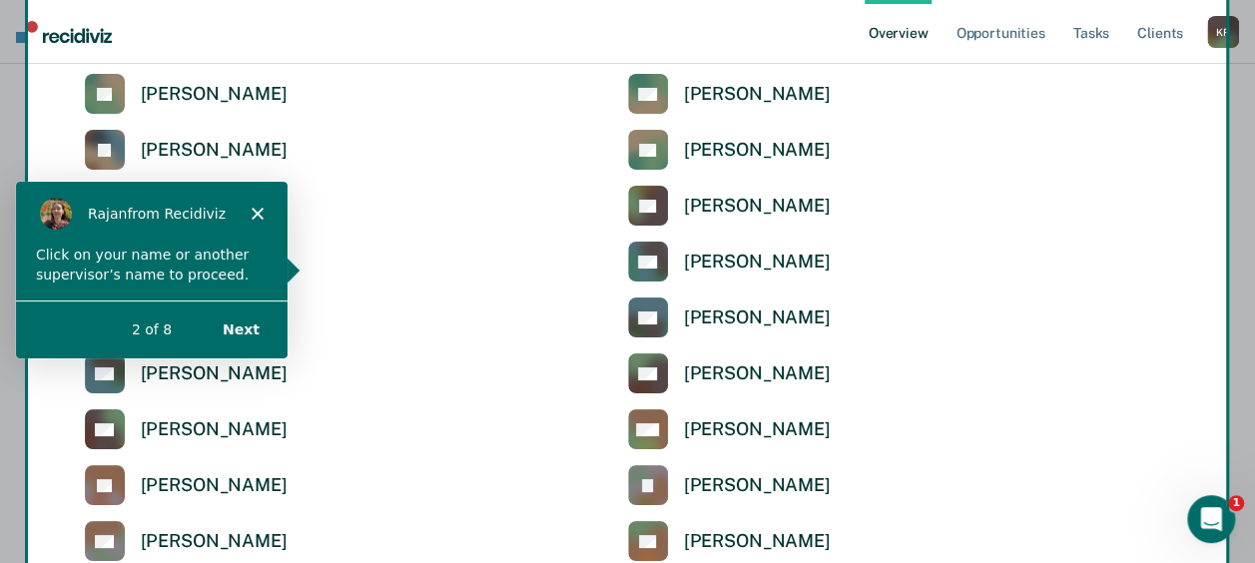
scroll to position [3636, 0]
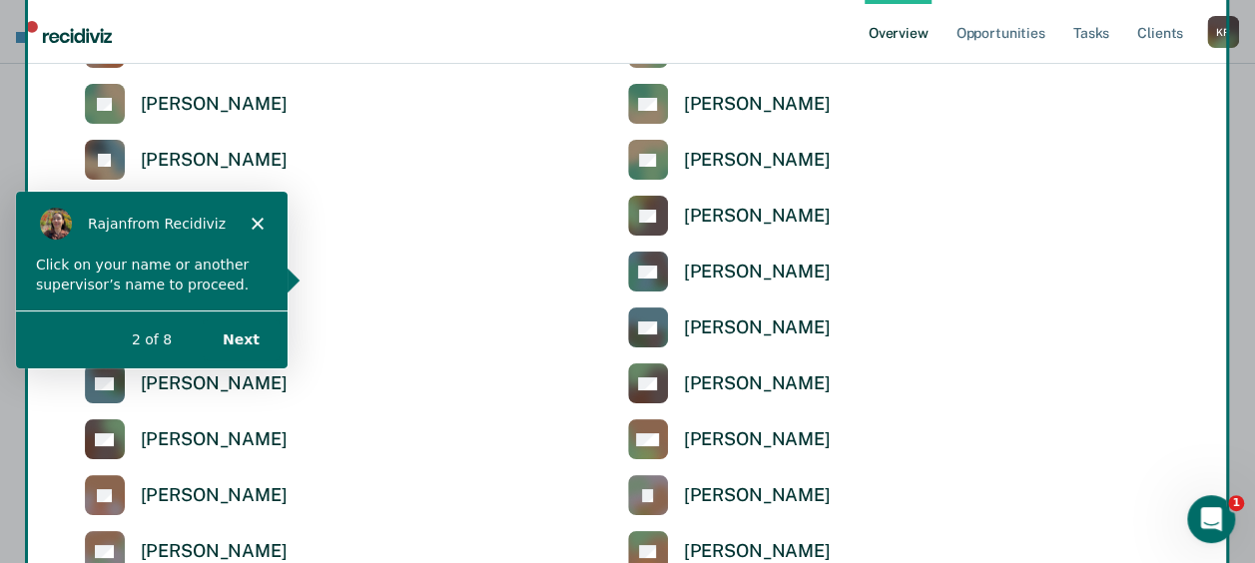
click at [246, 340] on button "Next" at bounding box center [240, 338] width 77 height 41
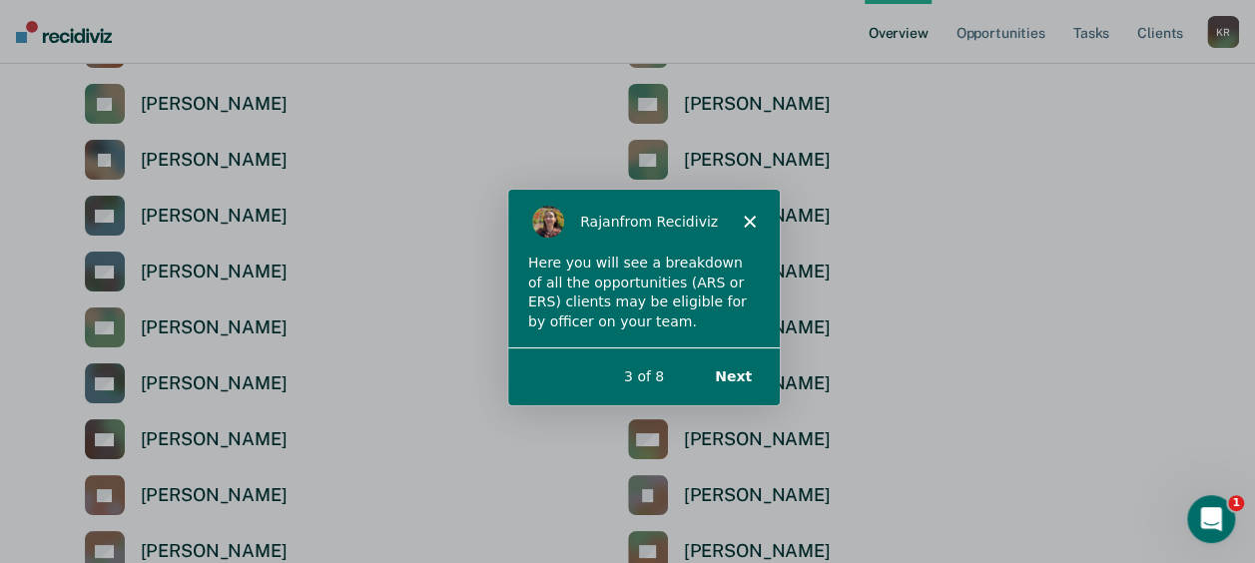
scroll to position [0, 0]
click at [874, 250] on div "Product tour overlay" at bounding box center [627, 281] width 1255 height 563
click at [736, 369] on button "Next" at bounding box center [731, 375] width 77 height 41
click at [752, 367] on button "Next" at bounding box center [731, 375] width 77 height 41
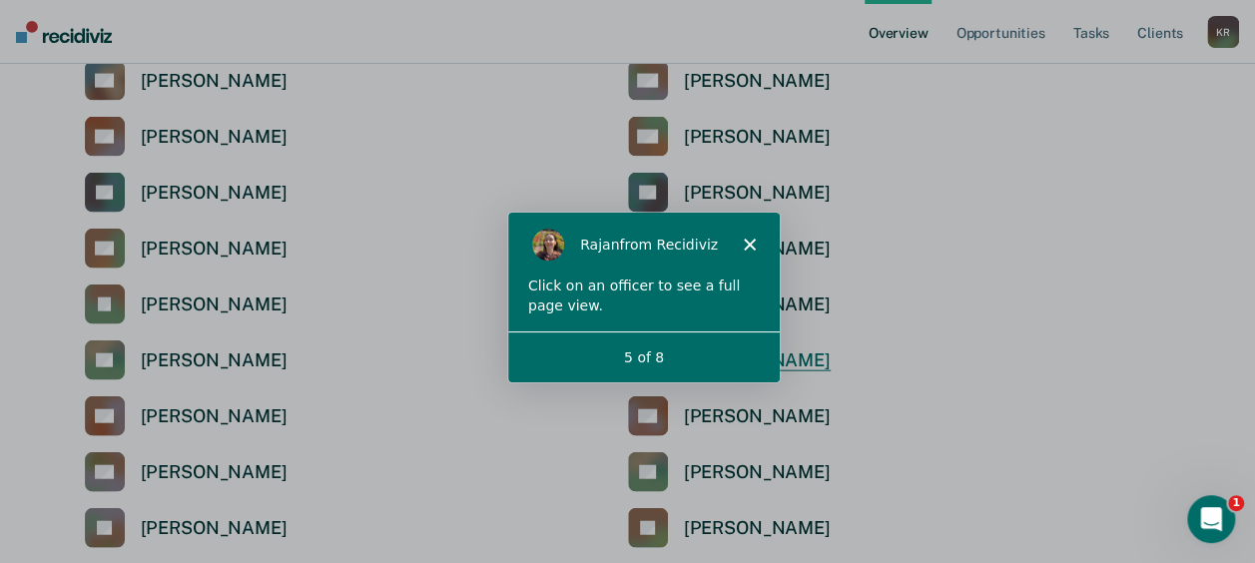
scroll to position [5890, 0]
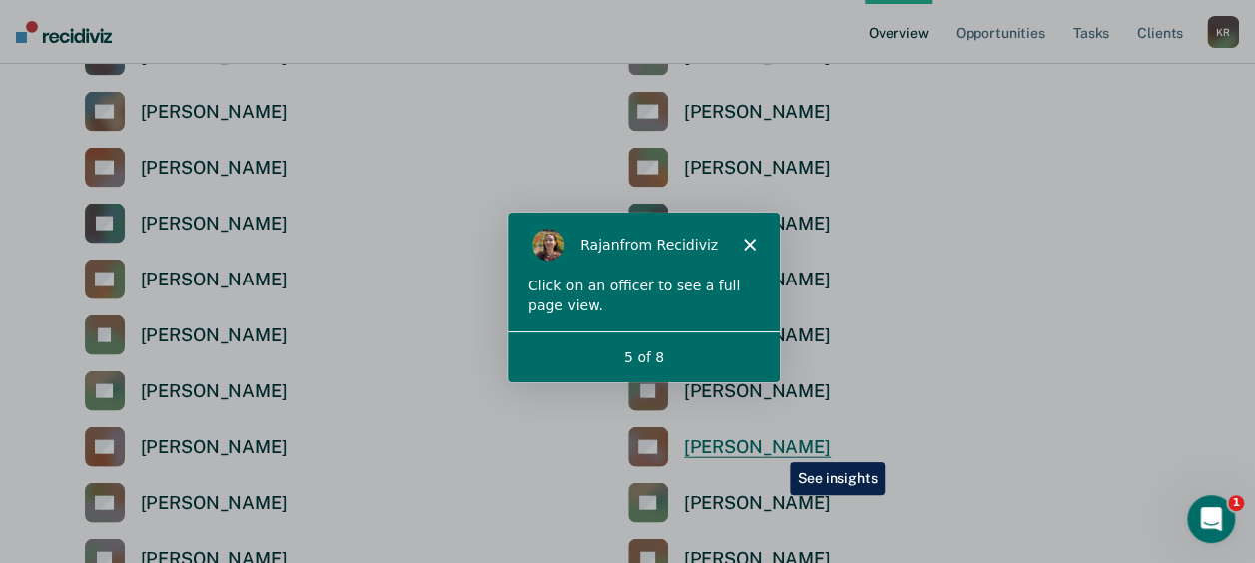
click at [775, 447] on div "[PERSON_NAME]" at bounding box center [757, 447] width 147 height 23
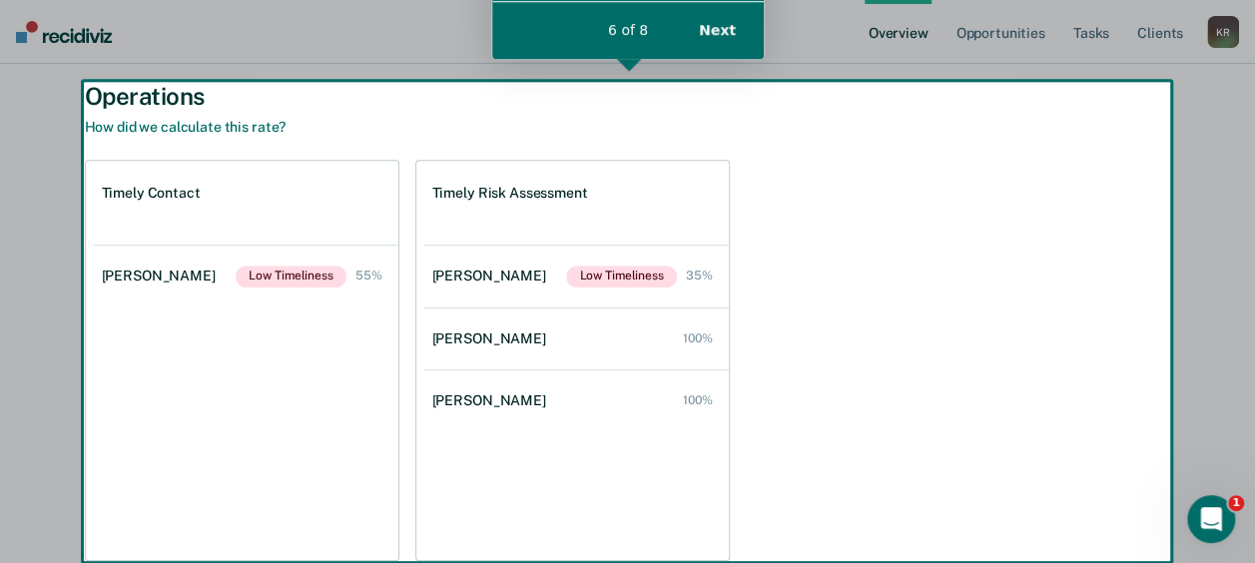
scroll to position [704, 0]
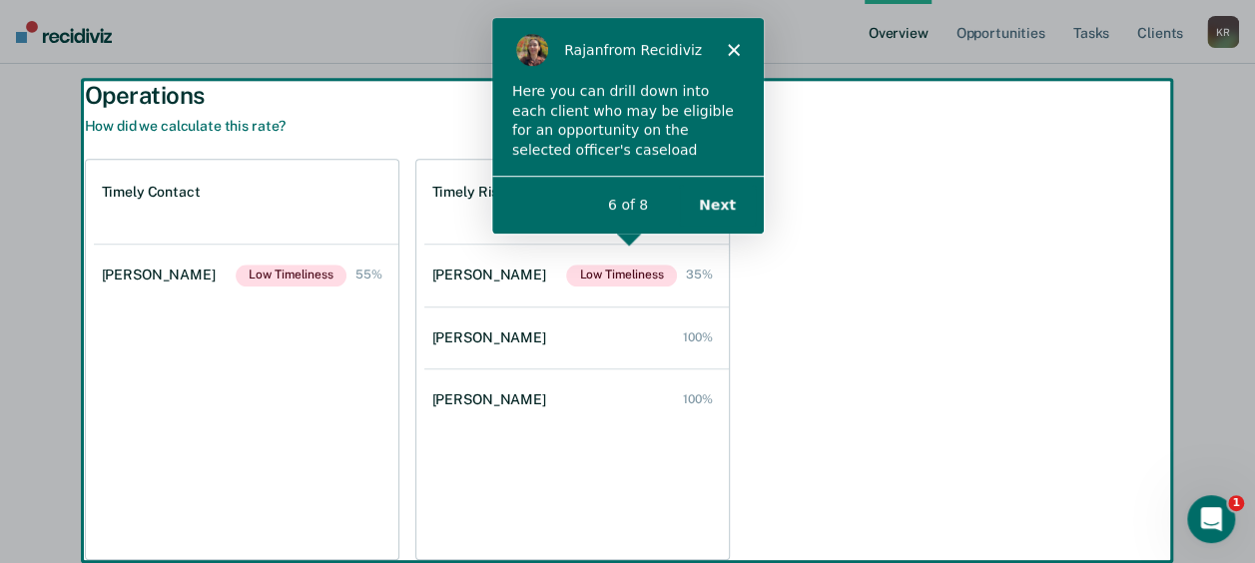
click at [711, 206] on button "Next" at bounding box center [715, 204] width 77 height 41
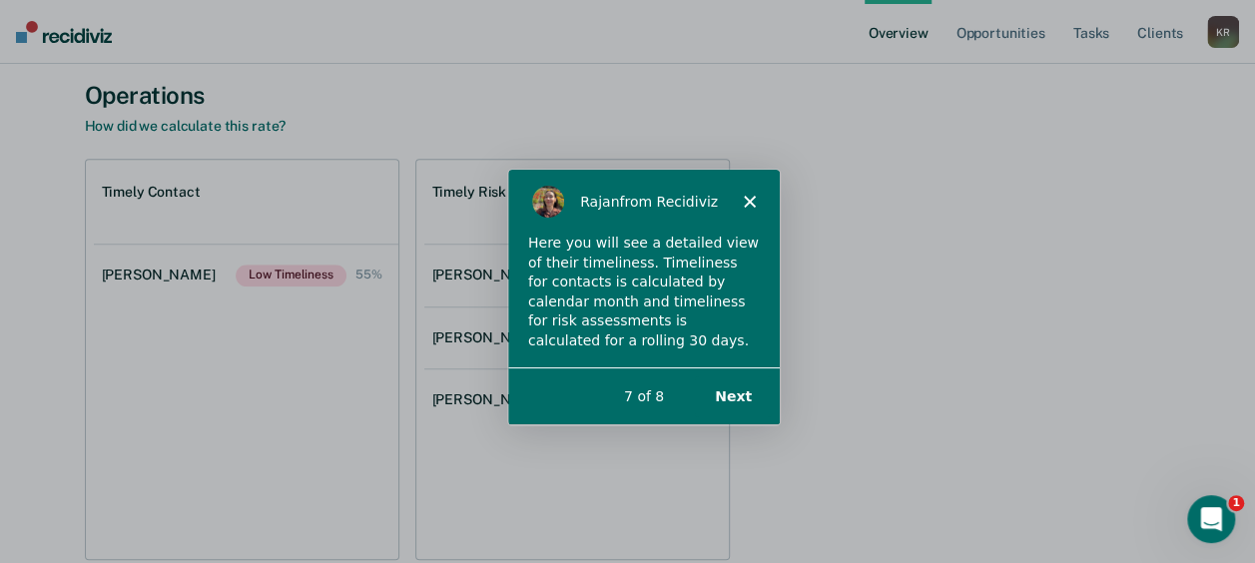
scroll to position [0, 0]
click at [735, 391] on button "Next" at bounding box center [731, 395] width 77 height 41
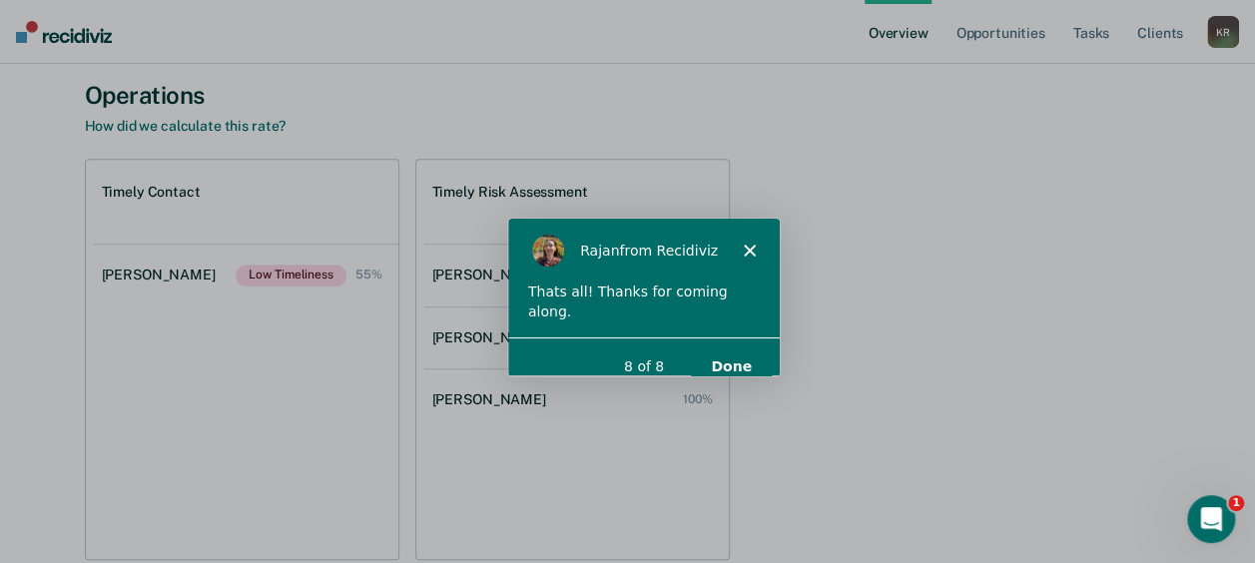
click at [725, 349] on button "Done" at bounding box center [729, 365] width 81 height 41
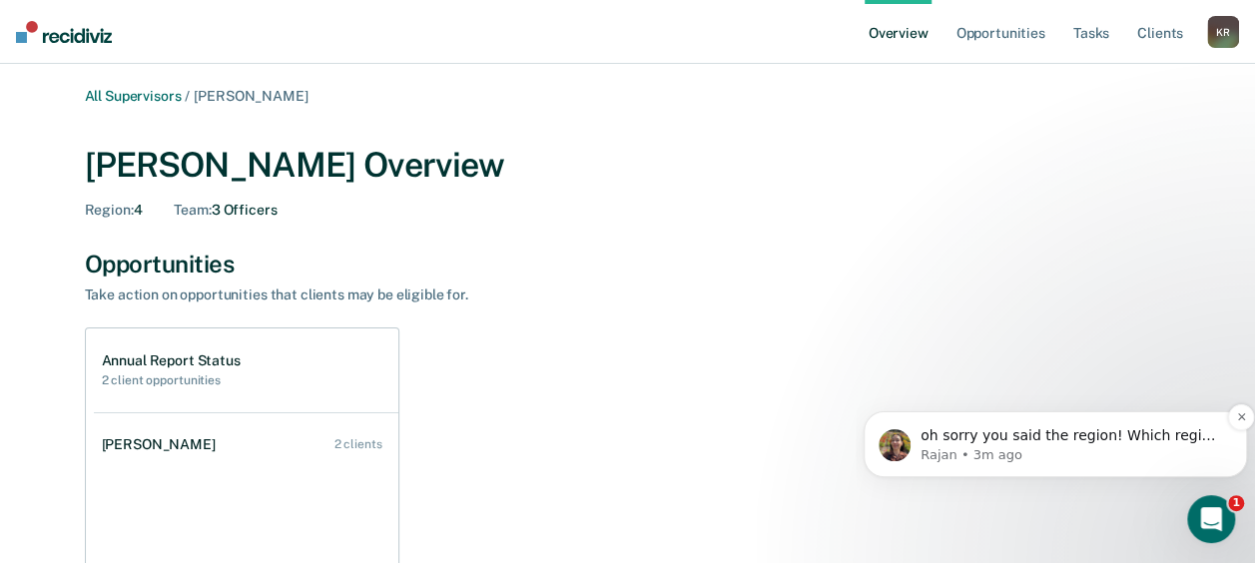
click at [1089, 437] on p "oh sorry you said the region! Which region would this be for? Let me check on t…" at bounding box center [1072, 436] width 302 height 20
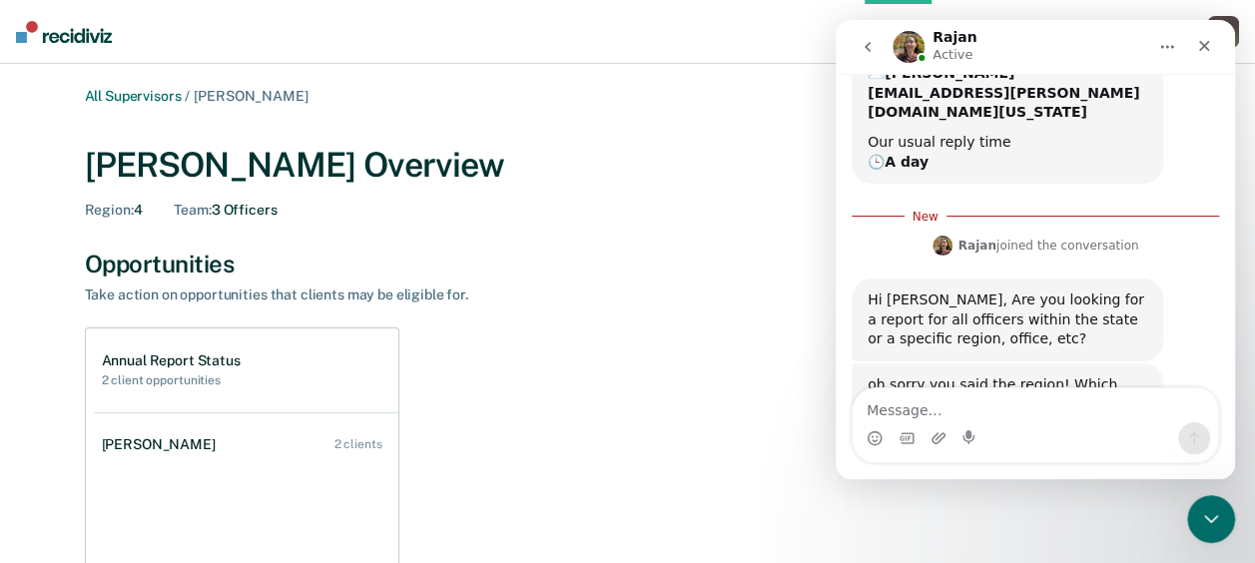
scroll to position [280, 0]
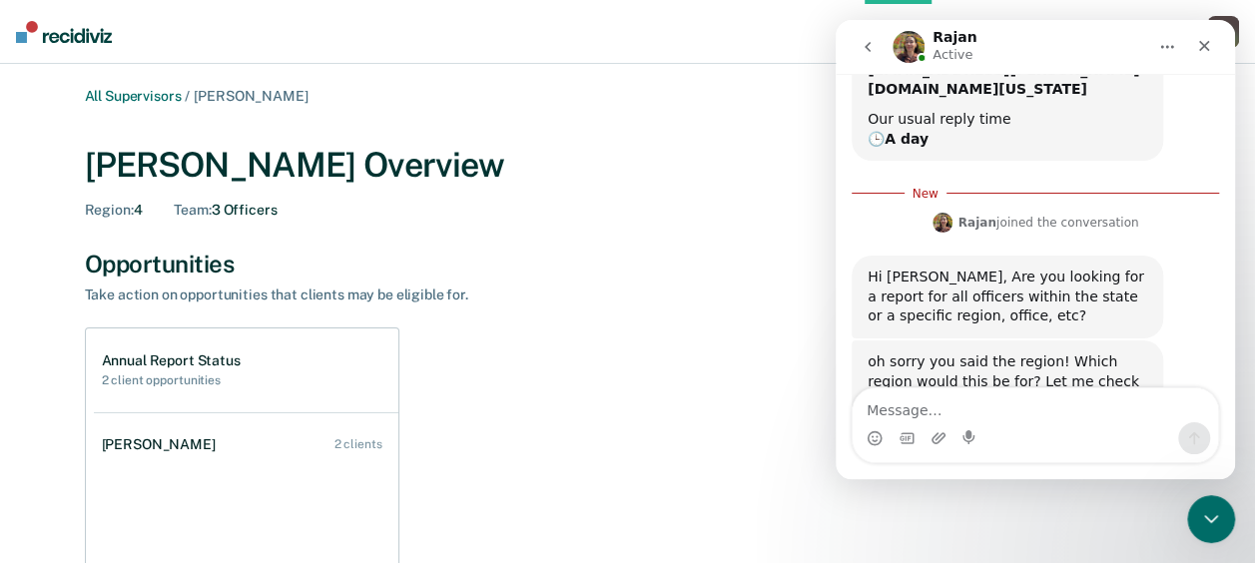
click at [1006, 419] on textarea "Message…" at bounding box center [1035, 405] width 365 height 34
type textarea "IV"
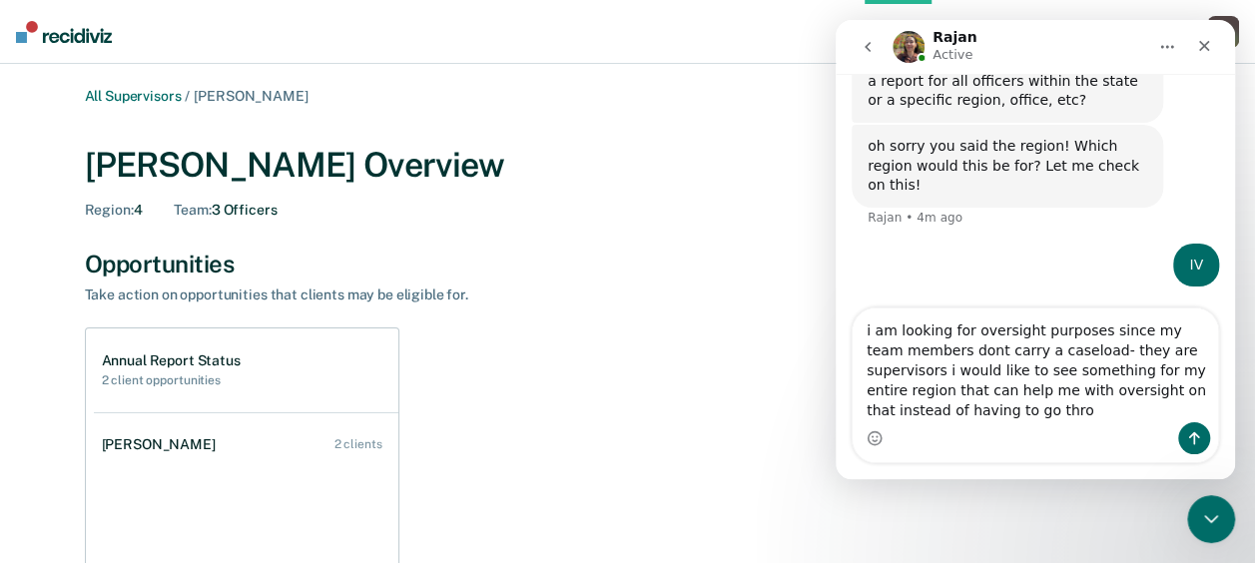
scroll to position [386, 0]
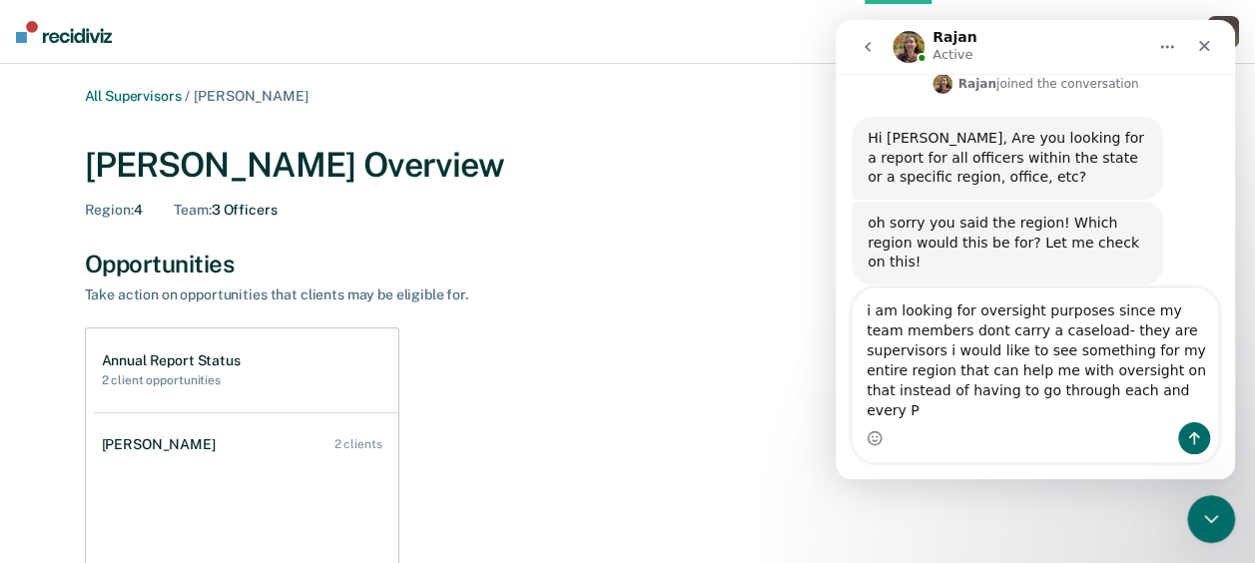
type textarea "i am looking for oversight purposes since my team members dont carry a caseload…"
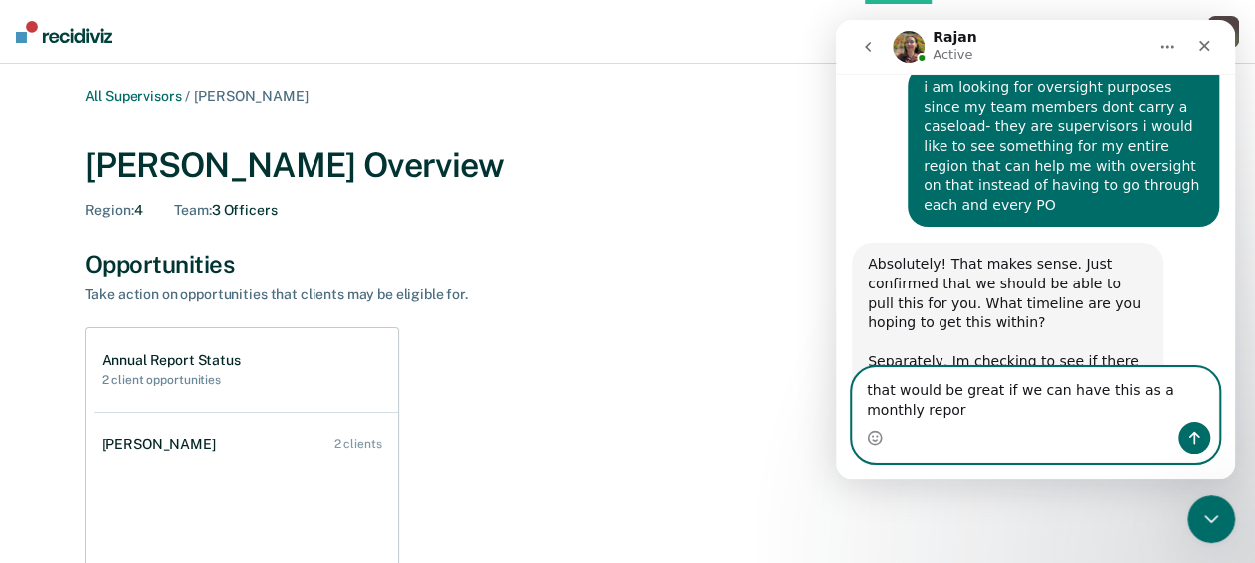
scroll to position [686, 0]
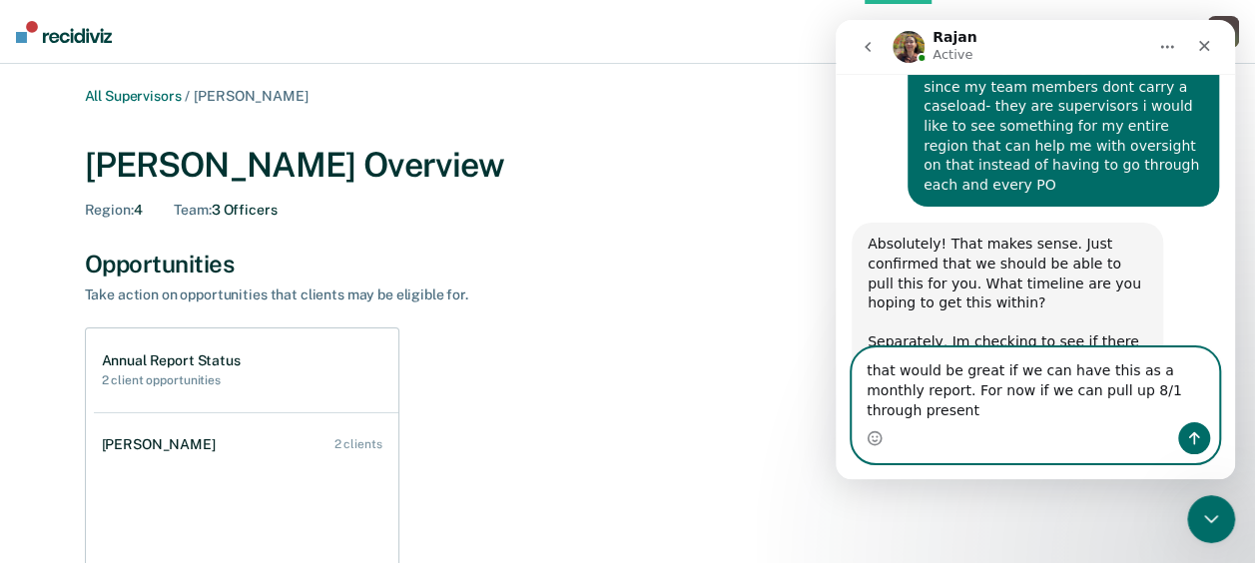
type textarea "that would be great if we can have this as a monthly report. For now if we can …"
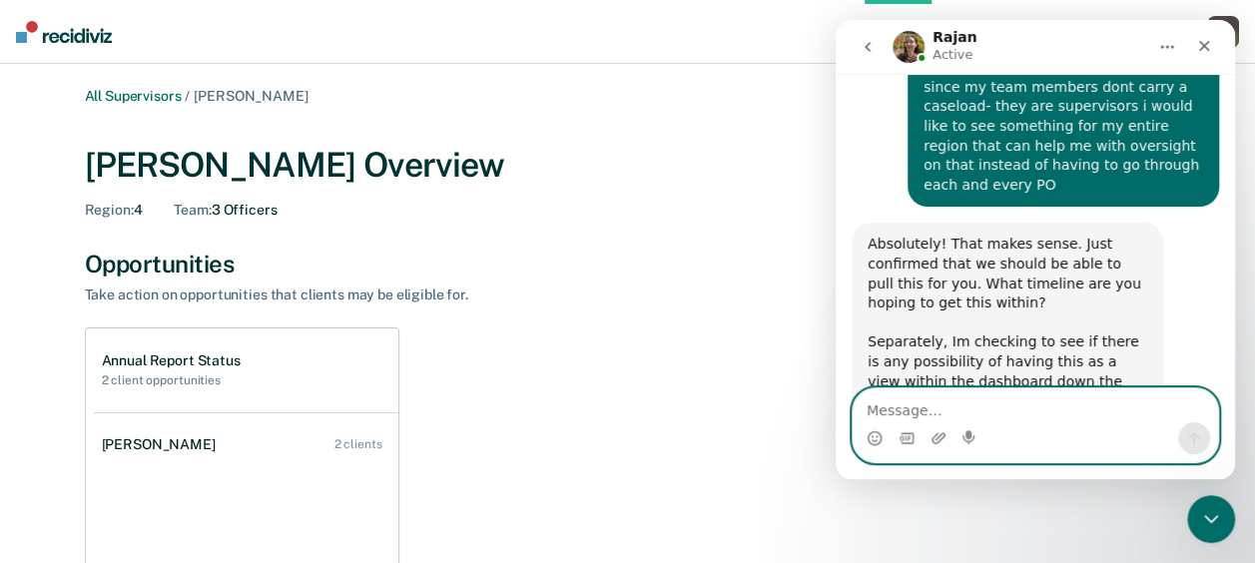
scroll to position [765, 0]
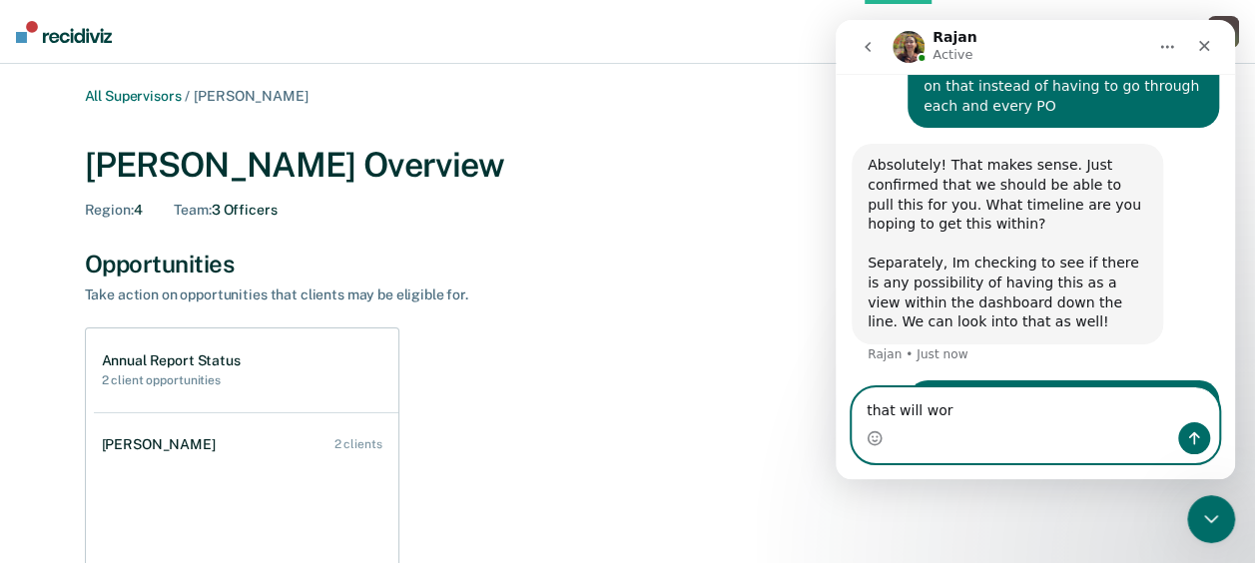
type textarea "that will work"
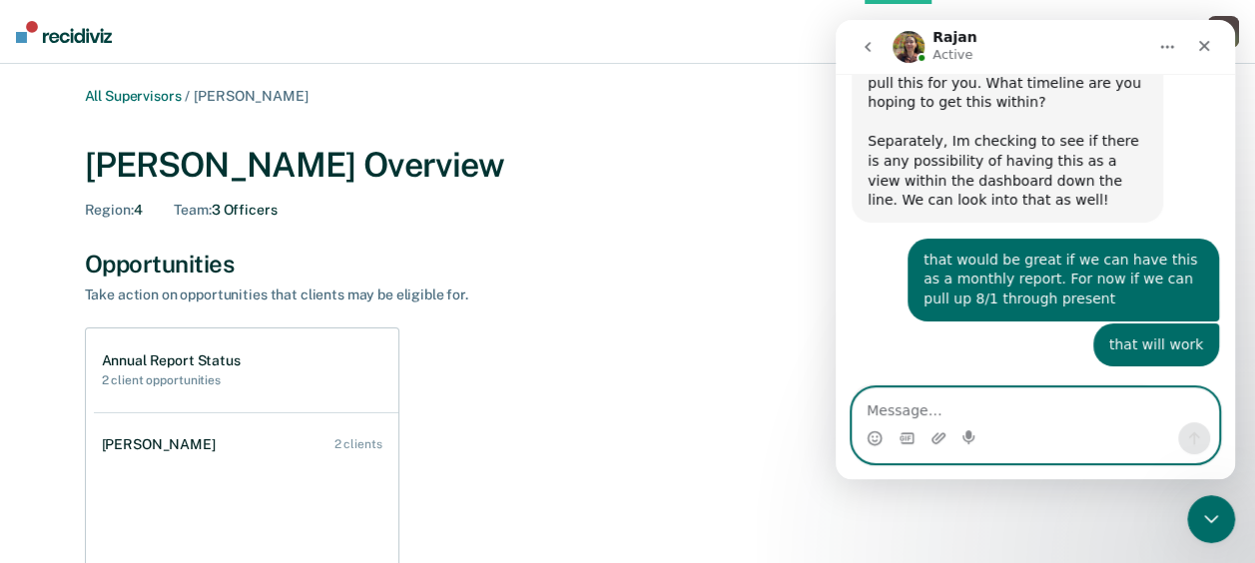
scroll to position [928, 0]
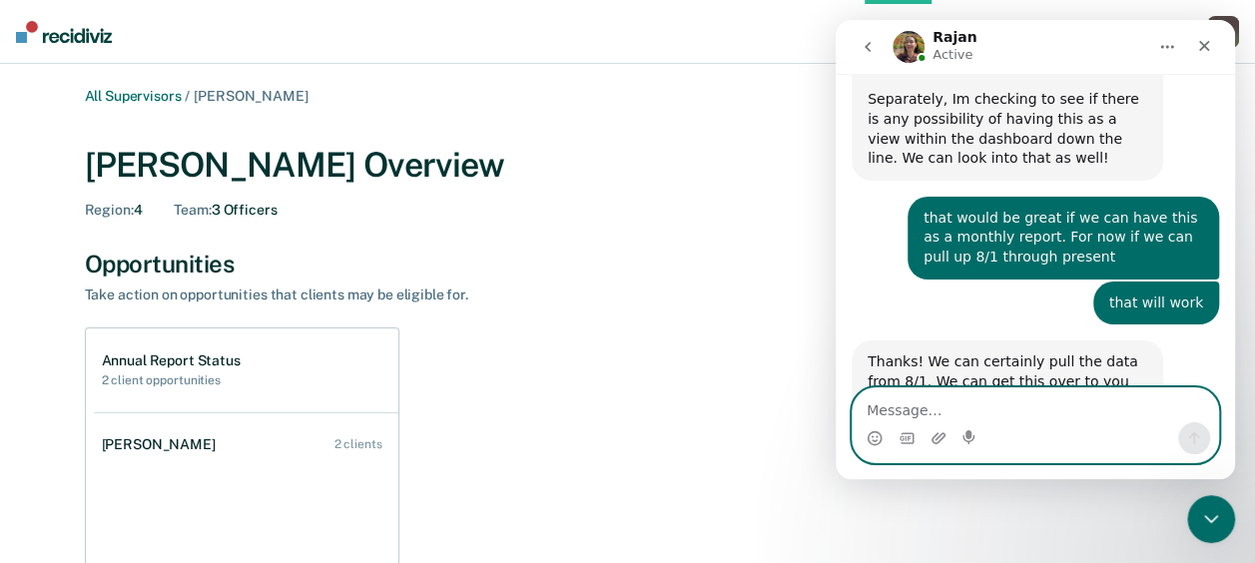
click at [1005, 415] on textarea "Message…" at bounding box center [1035, 405] width 365 height 34
type textarea "tghank you!"
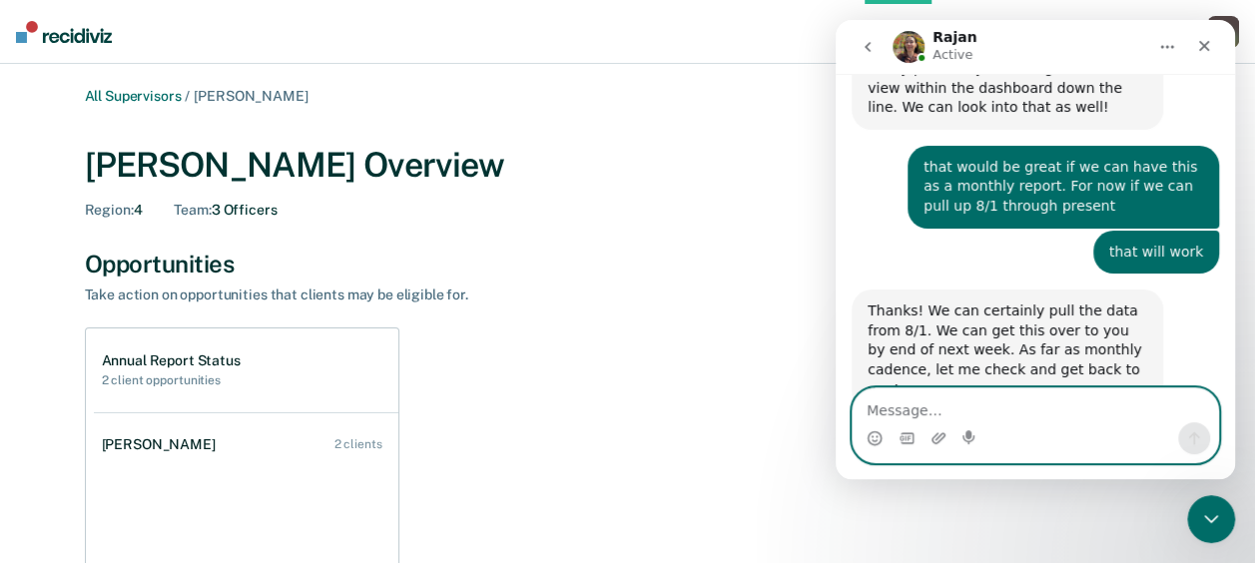
scroll to position [987, 0]
